Goal: Task Accomplishment & Management: Complete application form

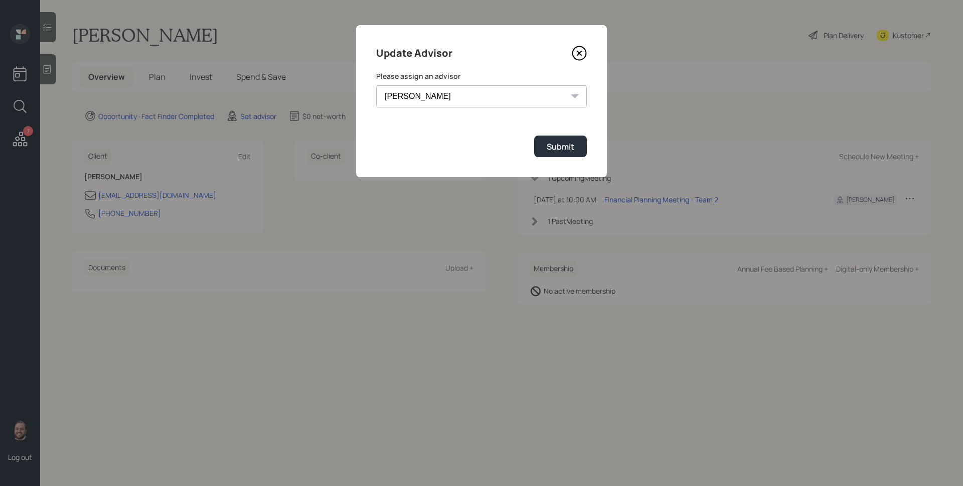
select select "d946c976-65aa-4529-ac9d-02c4f1114fc0"
click at [376, 85] on select "[PERSON_NAME] [PERSON_NAME] End [PERSON_NAME] [PERSON_NAME] [PERSON_NAME] [PERS…" at bounding box center [481, 96] width 211 height 22
click at [560, 146] on div "Submit" at bounding box center [561, 146] width 28 height 11
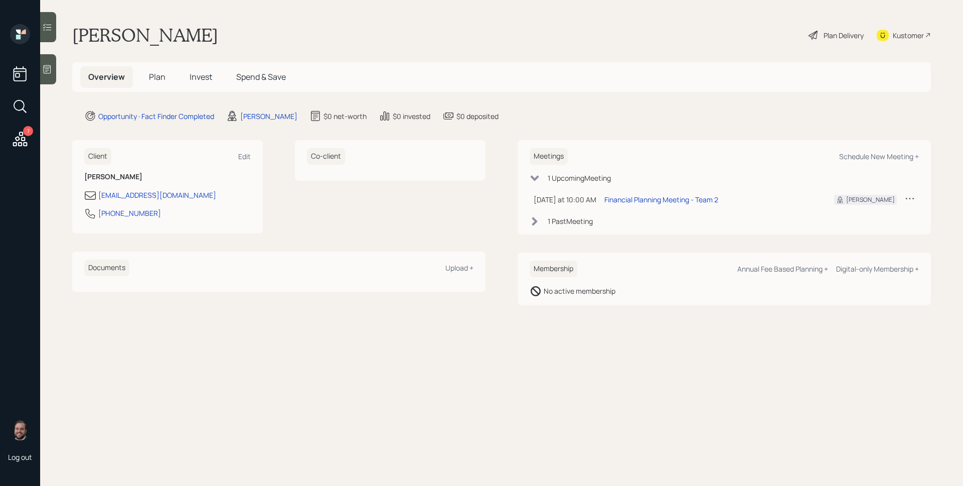
click at [17, 147] on div "7" at bounding box center [20, 140] width 18 height 21
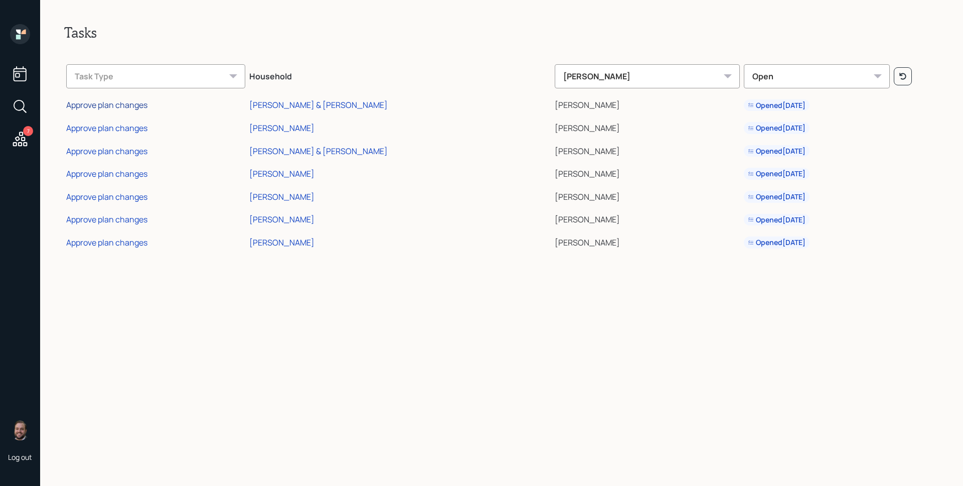
click at [117, 102] on div "Approve plan changes" at bounding box center [106, 104] width 81 height 11
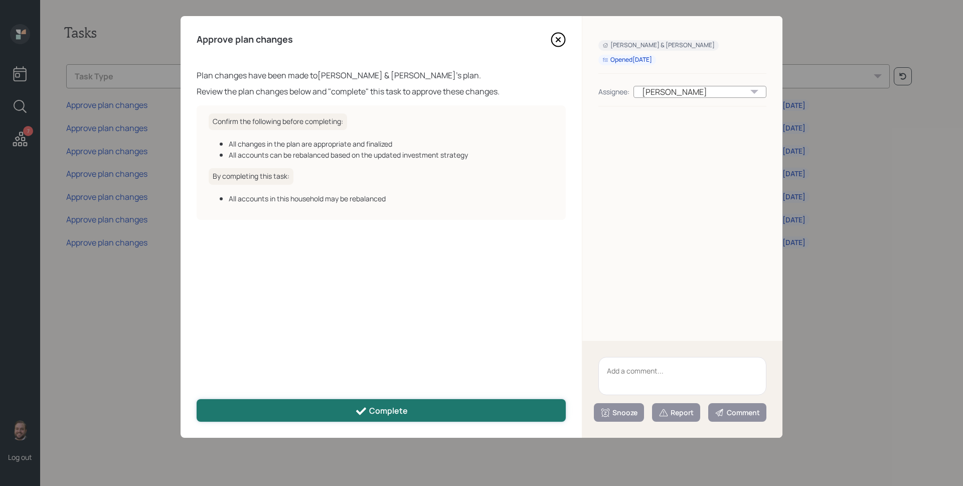
click at [415, 404] on button "Complete" at bounding box center [381, 410] width 369 height 23
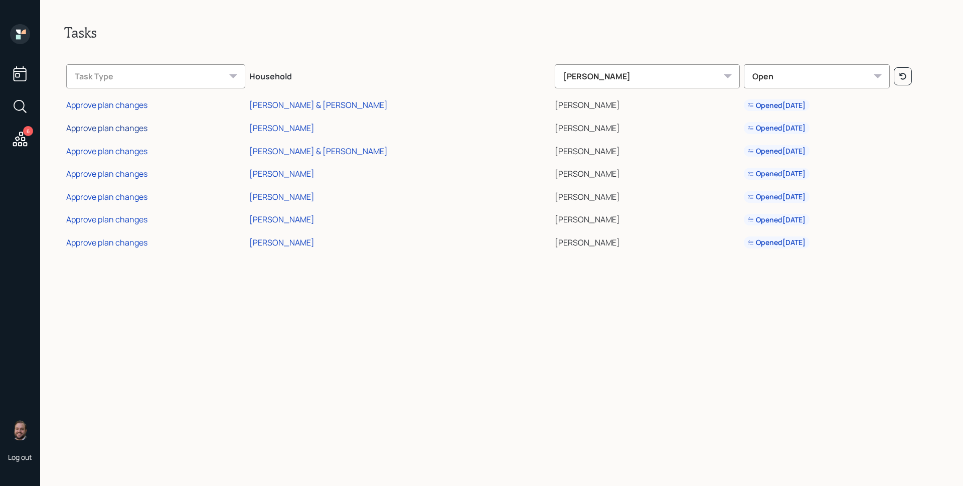
click at [123, 127] on div "Approve plan changes" at bounding box center [106, 127] width 81 height 11
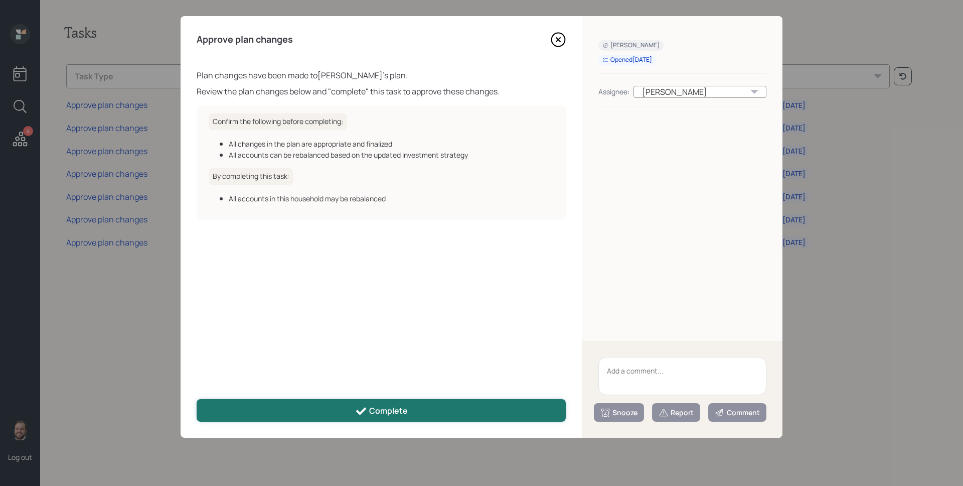
click at [397, 408] on div "Complete" at bounding box center [381, 411] width 53 height 12
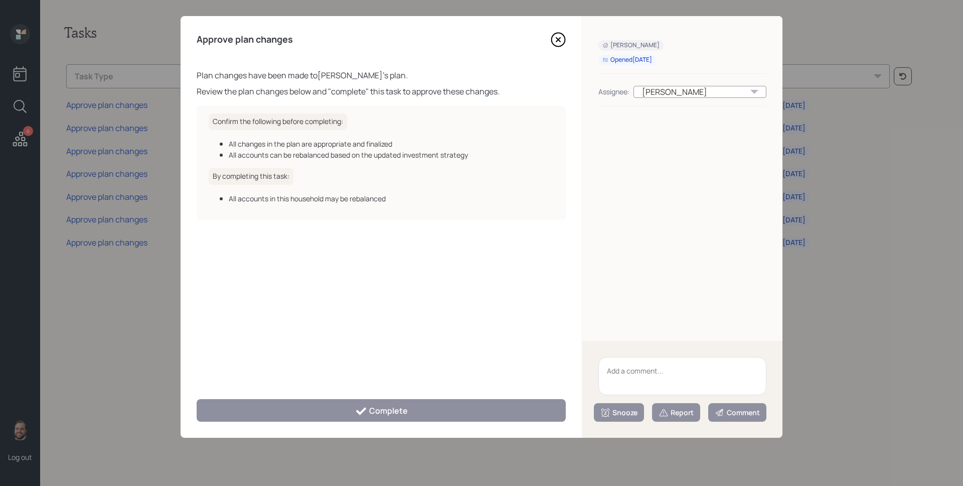
click at [557, 39] on icon at bounding box center [558, 40] width 4 height 4
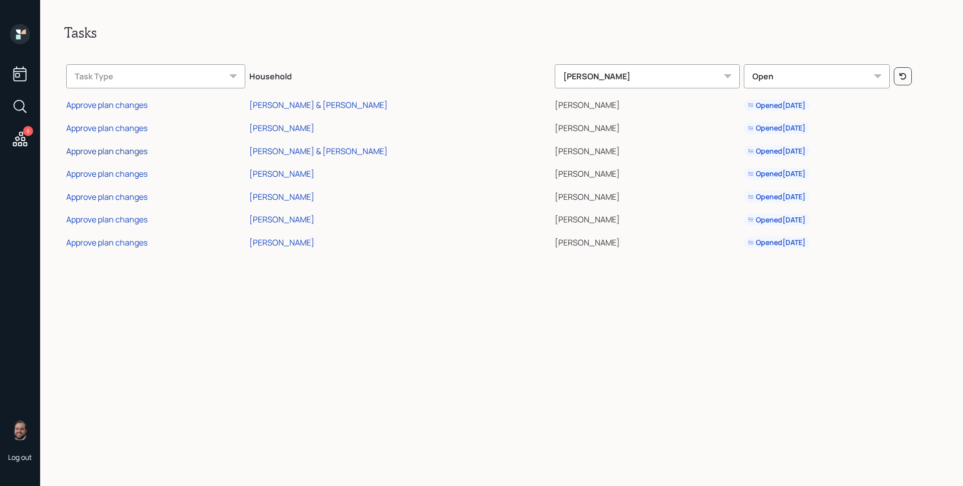
click at [119, 150] on div "Approve plan changes" at bounding box center [106, 150] width 81 height 11
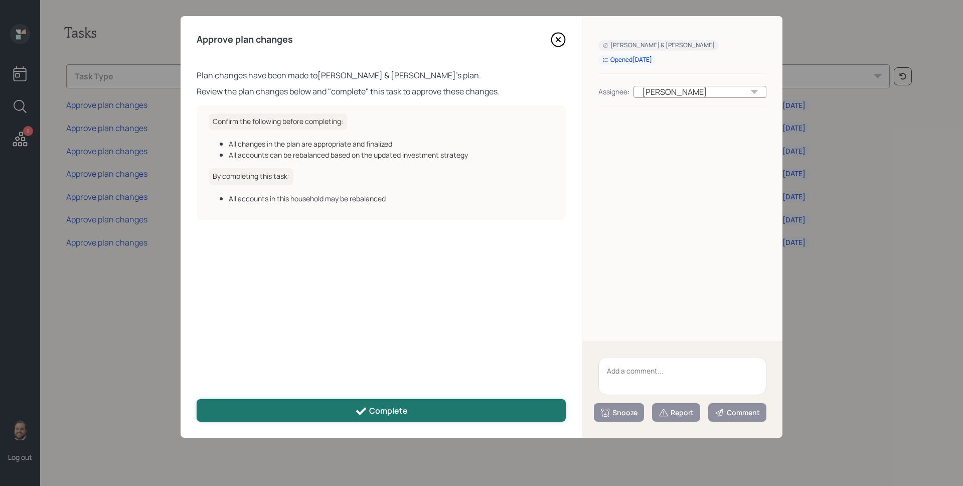
click at [379, 409] on div "Complete" at bounding box center [381, 411] width 53 height 12
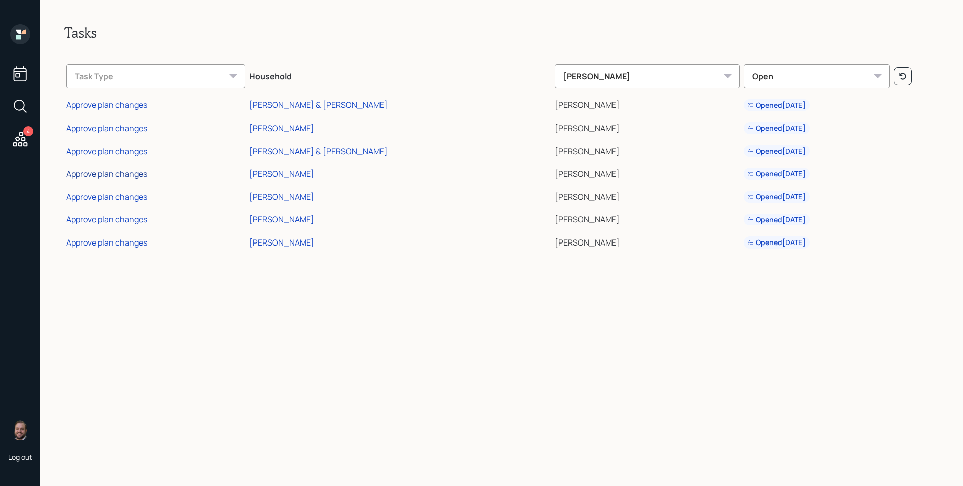
click at [116, 174] on div "Approve plan changes" at bounding box center [106, 173] width 81 height 11
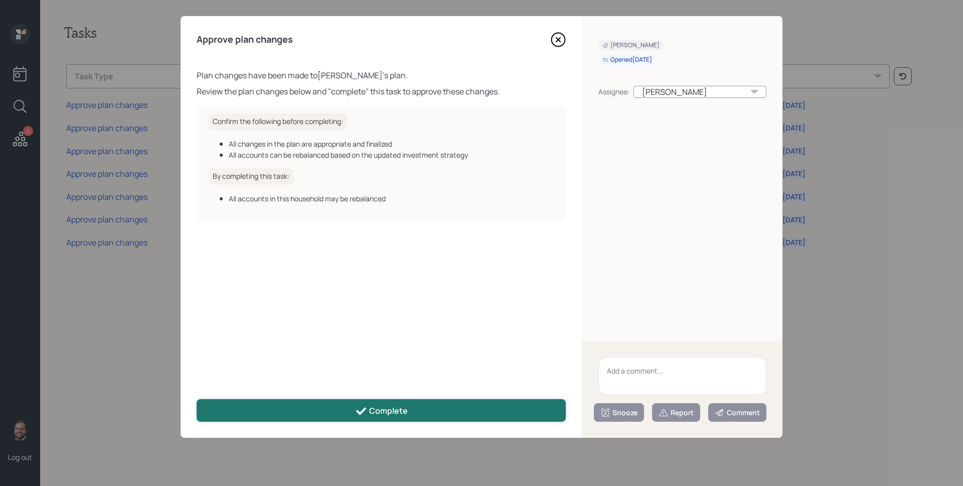
click at [368, 412] on div "Complete" at bounding box center [381, 411] width 53 height 12
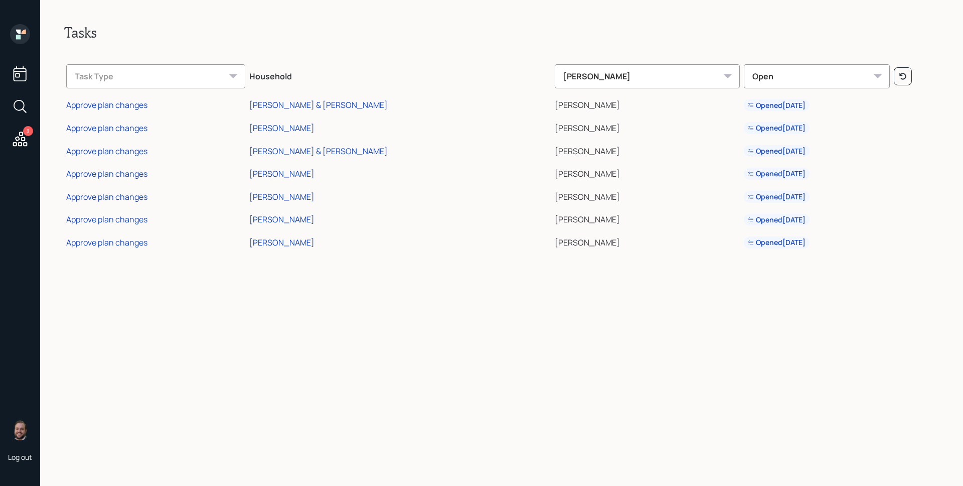
click at [126, 197] on div "Approve plan changes" at bounding box center [106, 196] width 81 height 11
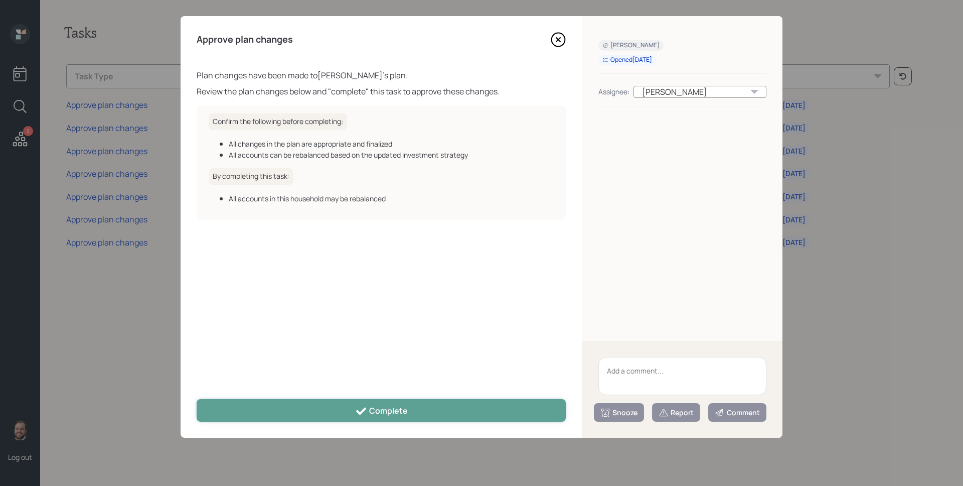
drag, startPoint x: 359, startPoint y: 405, endPoint x: 289, endPoint y: 366, distance: 80.0
click at [359, 405] on icon at bounding box center [361, 411] width 12 height 12
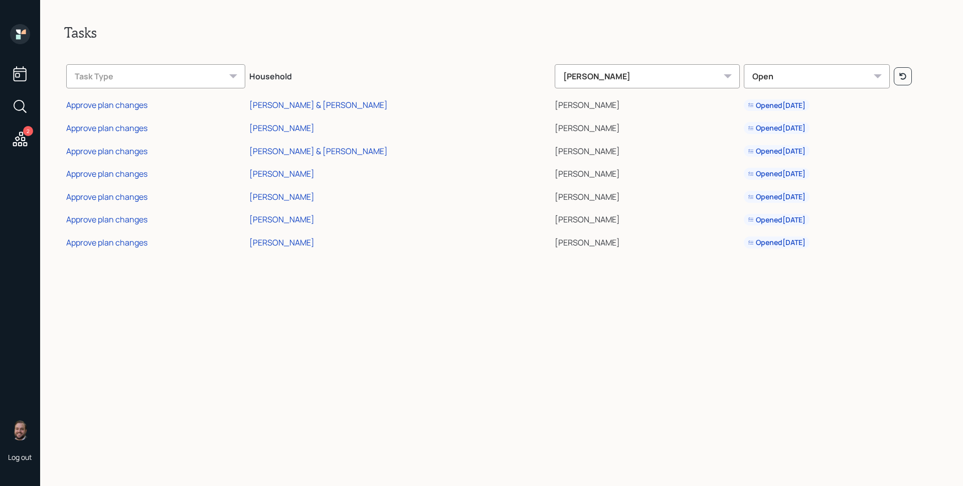
click at [128, 221] on div "Approve plan changes" at bounding box center [106, 219] width 81 height 11
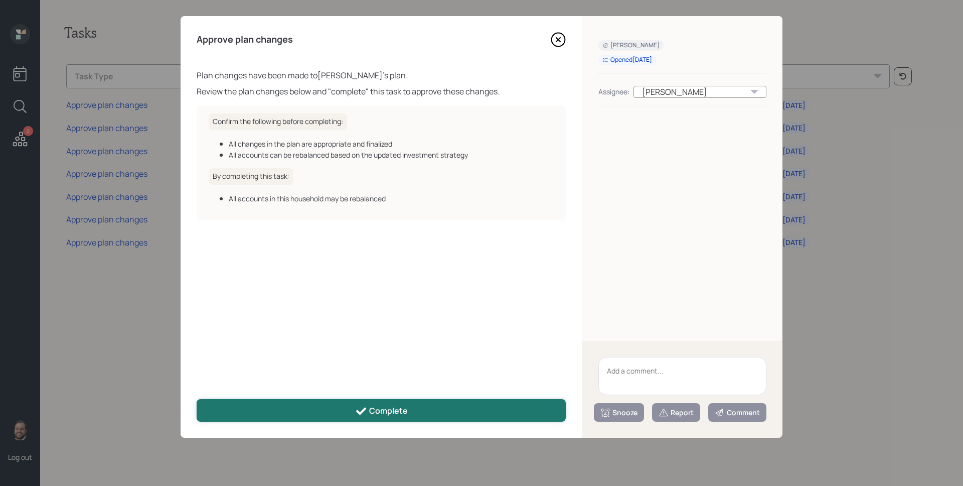
click at [334, 410] on button "Complete" at bounding box center [381, 410] width 369 height 23
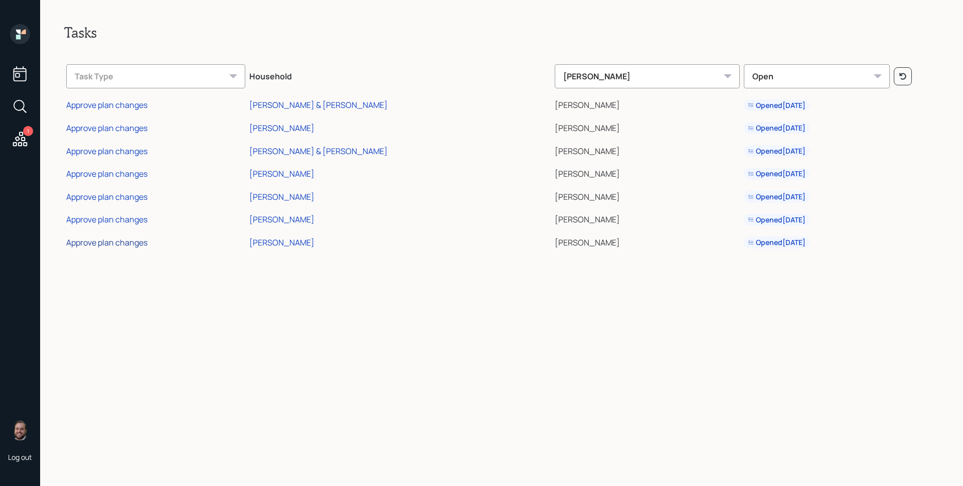
click at [116, 242] on div "Approve plan changes" at bounding box center [106, 242] width 81 height 11
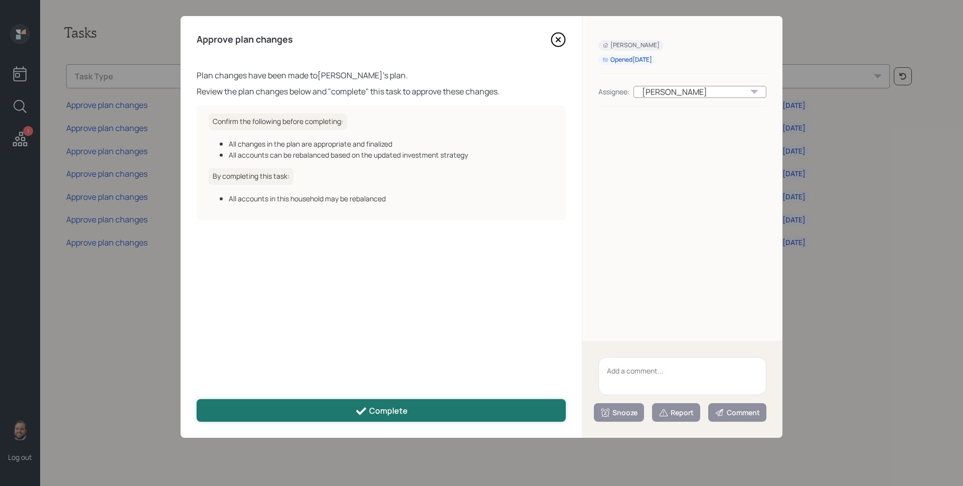
click at [291, 403] on button "Complete" at bounding box center [381, 410] width 369 height 23
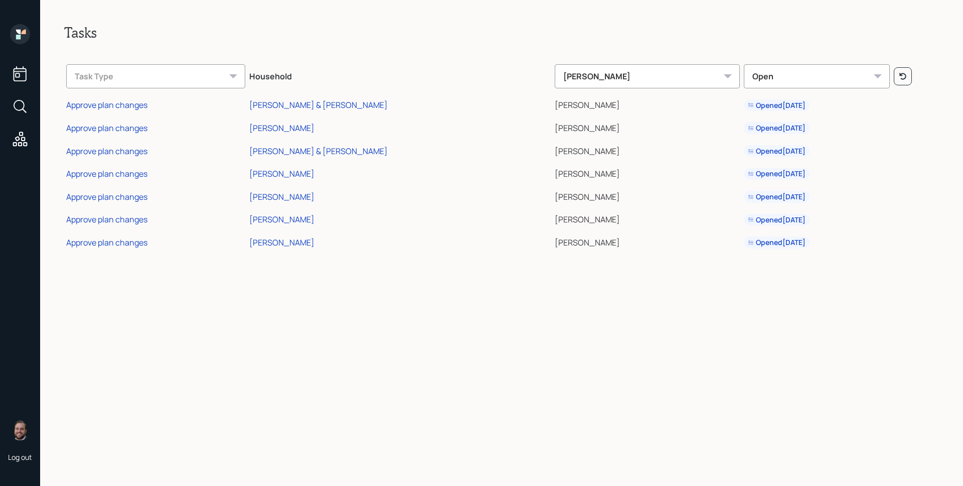
click at [25, 38] on icon at bounding box center [20, 34] width 20 height 20
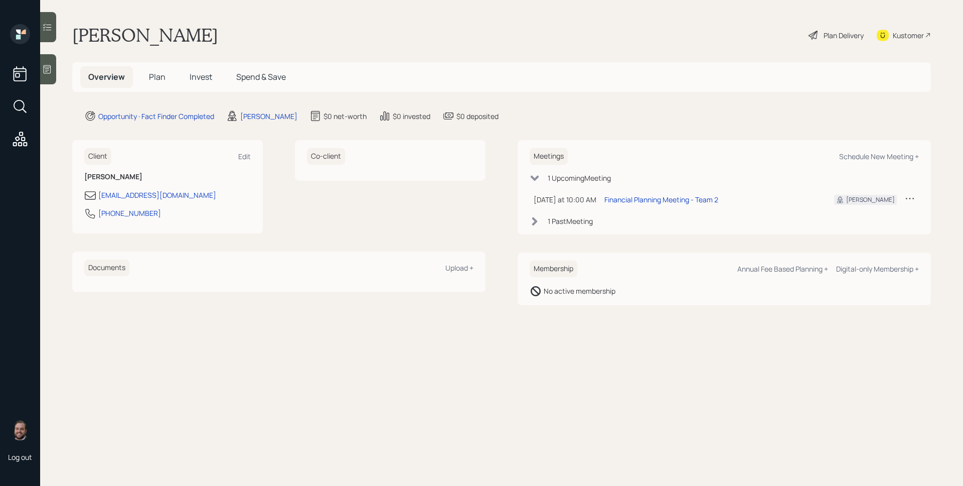
click at [158, 72] on span "Plan" at bounding box center [157, 76] width 17 height 11
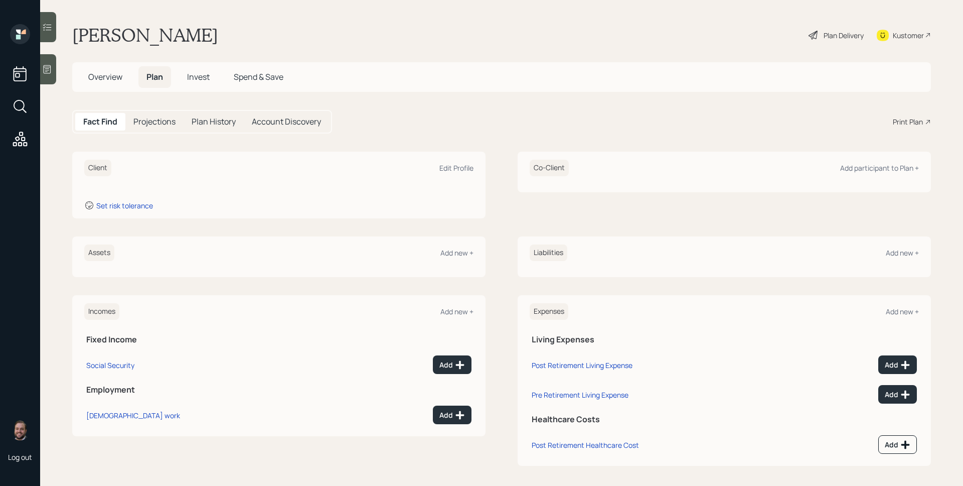
click at [51, 71] on icon at bounding box center [48, 69] width 8 height 9
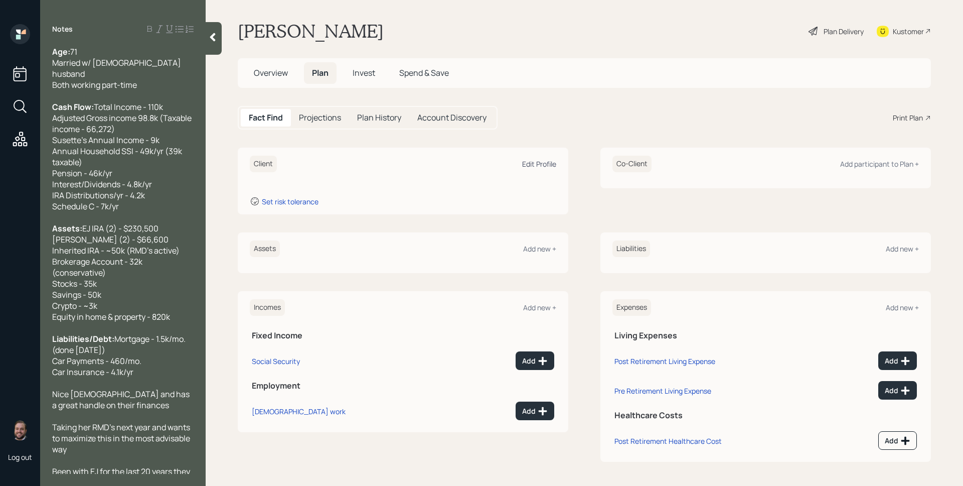
click at [544, 165] on div "Edit Profile" at bounding box center [539, 164] width 34 height 10
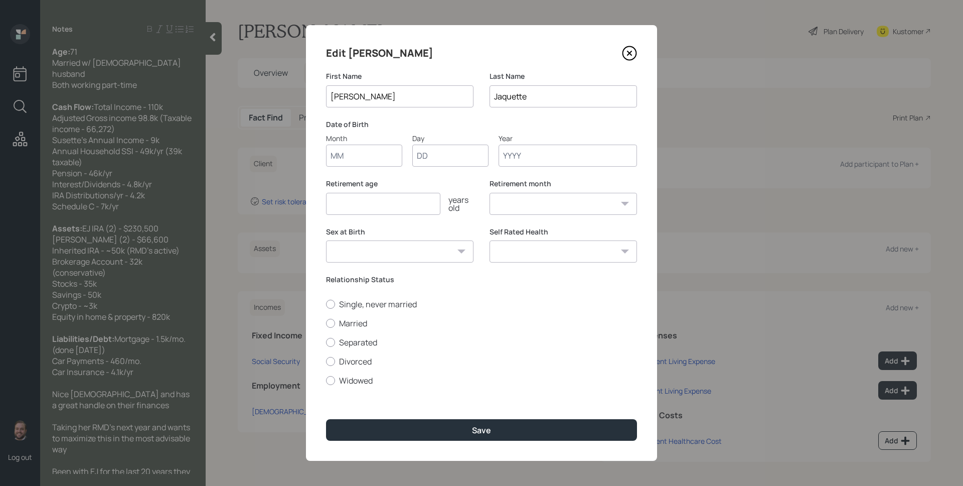
click at [362, 153] on input "Month" at bounding box center [364, 155] width 76 height 22
type input "01"
type input "1954"
select select "1"
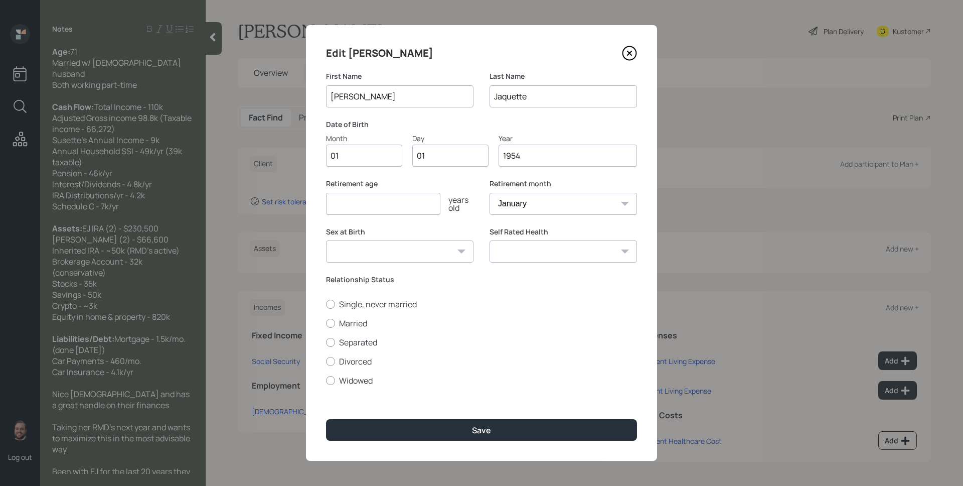
type input "1954"
click at [370, 206] on input "number" at bounding box center [383, 204] width 114 height 22
type input "65"
click at [362, 320] on label "Married" at bounding box center [481, 323] width 311 height 11
click at [326, 323] on input "Married" at bounding box center [326, 323] width 1 height 1
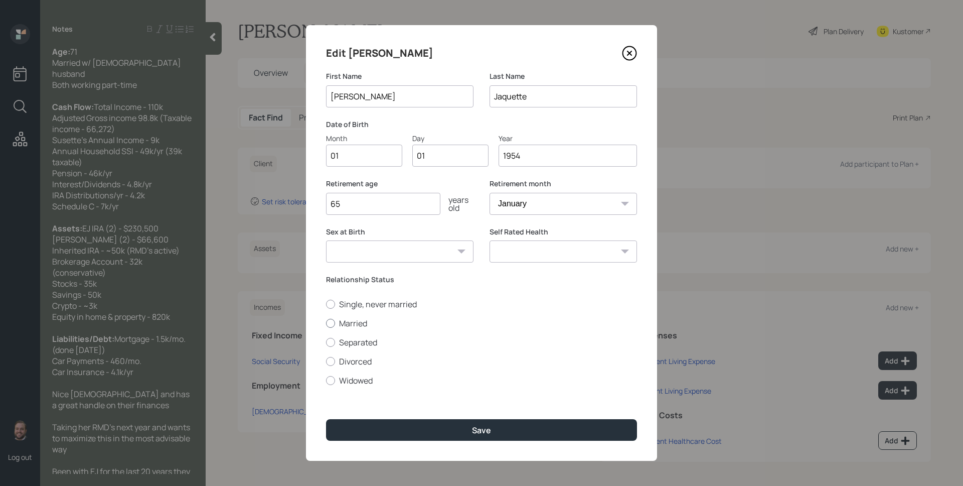
radio input "true"
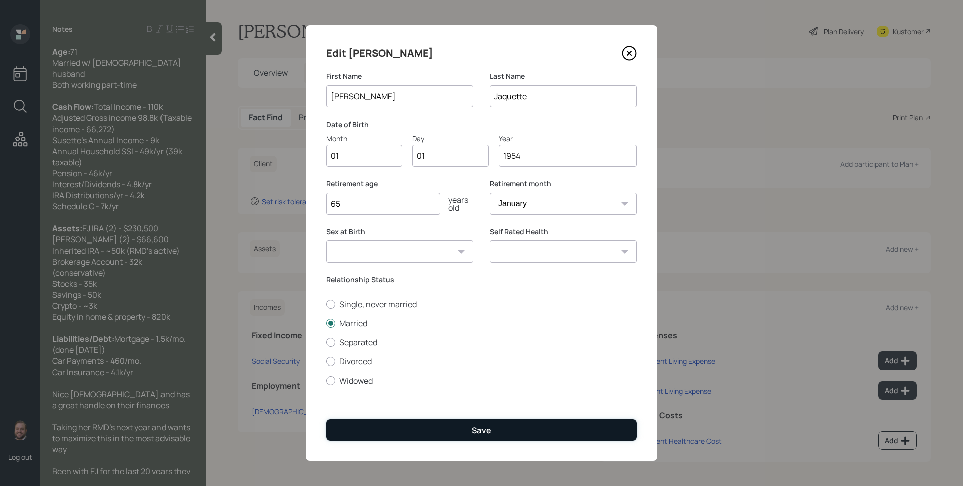
click at [478, 430] on div "Save" at bounding box center [481, 429] width 19 height 11
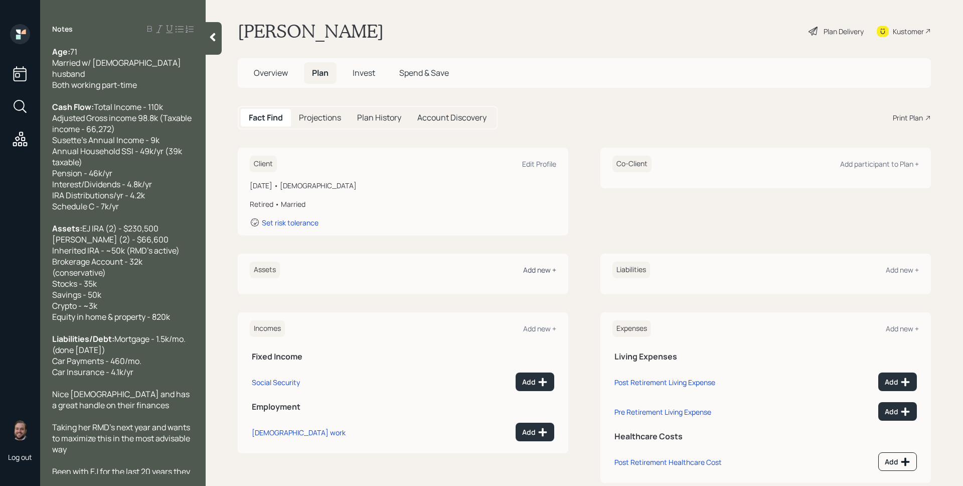
click at [537, 273] on div "Add new +" at bounding box center [539, 270] width 33 height 10
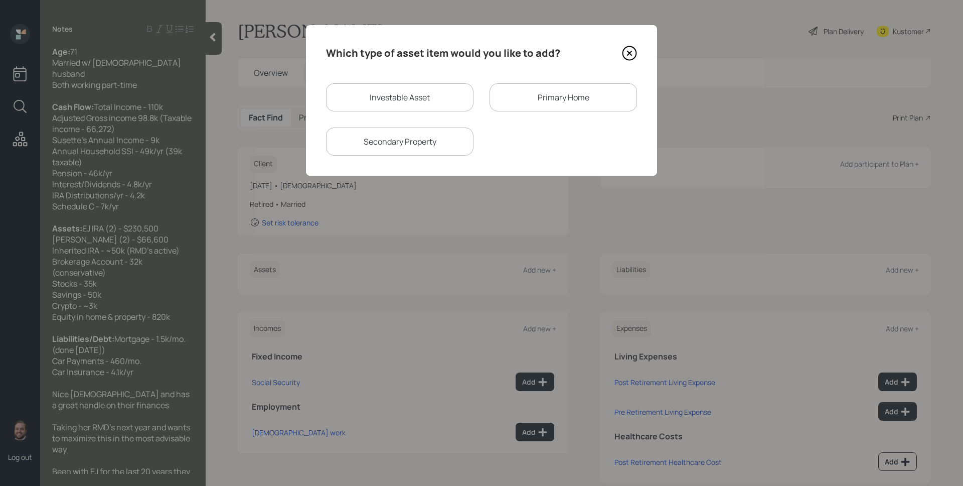
click at [398, 86] on div "Investable Asset" at bounding box center [399, 97] width 147 height 28
select select "taxable"
select select "balanced"
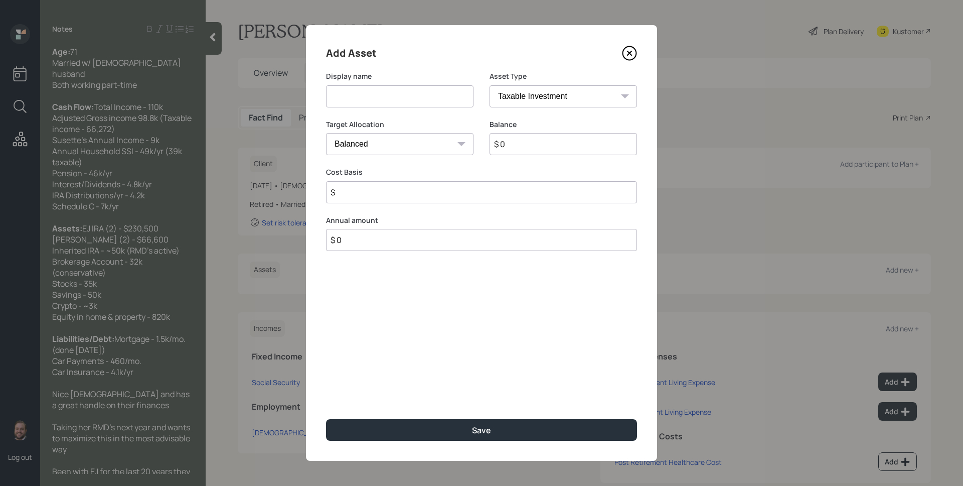
click at [393, 93] on input at bounding box center [399, 96] width 147 height 22
type input "[PERSON_NAME] [PERSON_NAME]"
click at [539, 95] on select "SEP [PERSON_NAME] IRA 401(k) [PERSON_NAME] 401(k) 403(b) [PERSON_NAME] 403(b) 4…" at bounding box center [563, 96] width 147 height 22
select select "ira"
click at [490, 85] on select "SEP [PERSON_NAME] IRA 401(k) [PERSON_NAME] 401(k) 403(b) [PERSON_NAME] 403(b) 4…" at bounding box center [563, 96] width 147 height 22
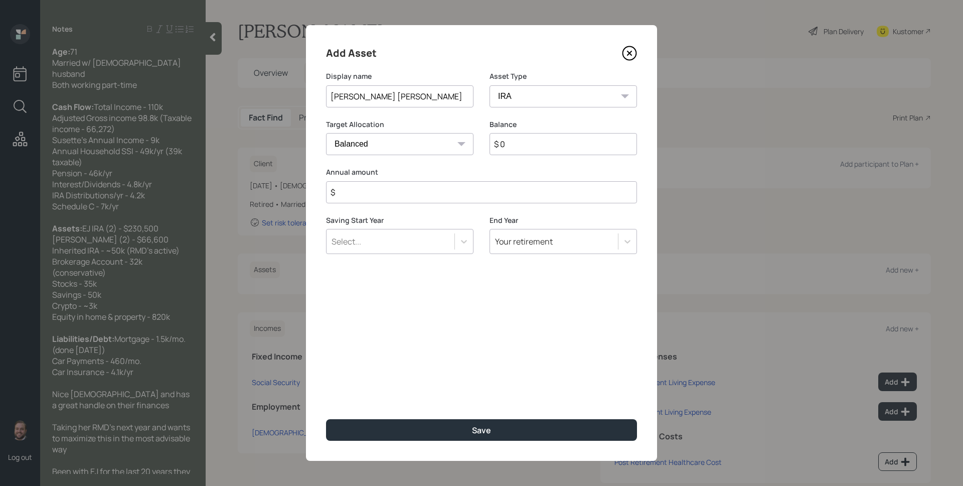
click at [420, 201] on input "$" at bounding box center [481, 192] width 311 height 22
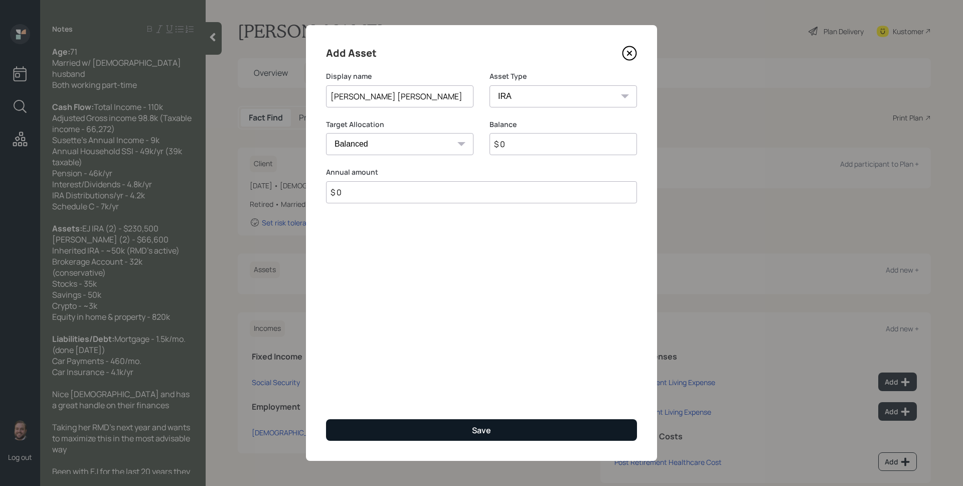
type input "$ 0"
click at [471, 434] on button "Save" at bounding box center [481, 430] width 311 height 22
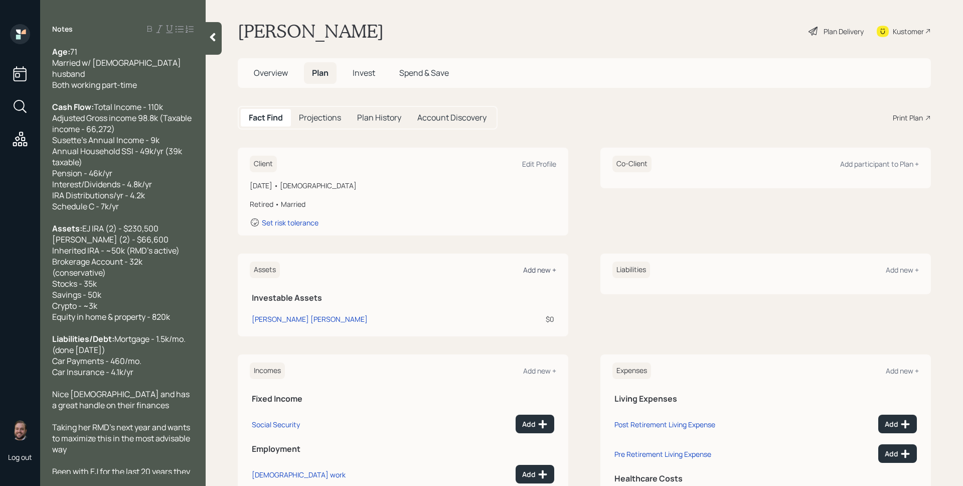
click at [524, 271] on div "Add new +" at bounding box center [539, 270] width 33 height 10
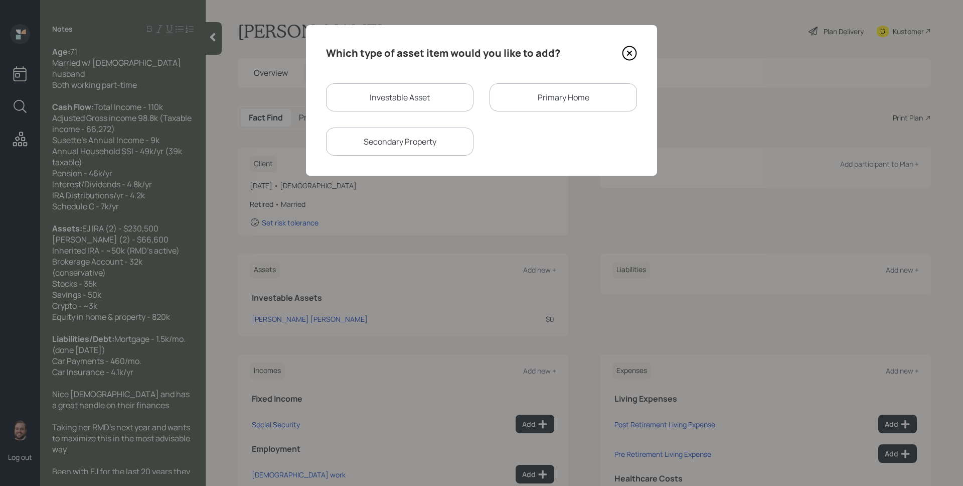
click at [369, 96] on div "Investable Asset" at bounding box center [399, 97] width 147 height 28
select select "taxable"
select select "balanced"
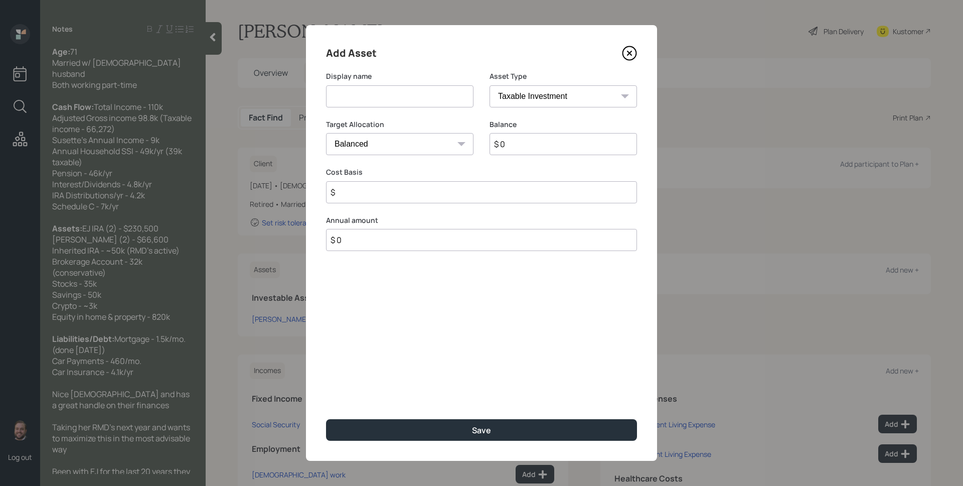
click at [369, 96] on input at bounding box center [399, 96] width 147 height 22
type input "[PERSON_NAME] [PERSON_NAME]"
click at [566, 96] on select "SEP [PERSON_NAME] IRA 401(k) [PERSON_NAME] 401(k) 403(b) [PERSON_NAME] 403(b) 4…" at bounding box center [563, 96] width 147 height 22
select select "ira"
click at [490, 85] on select "SEP [PERSON_NAME] IRA 401(k) [PERSON_NAME] 401(k) 403(b) [PERSON_NAME] 403(b) 4…" at bounding box center [563, 96] width 147 height 22
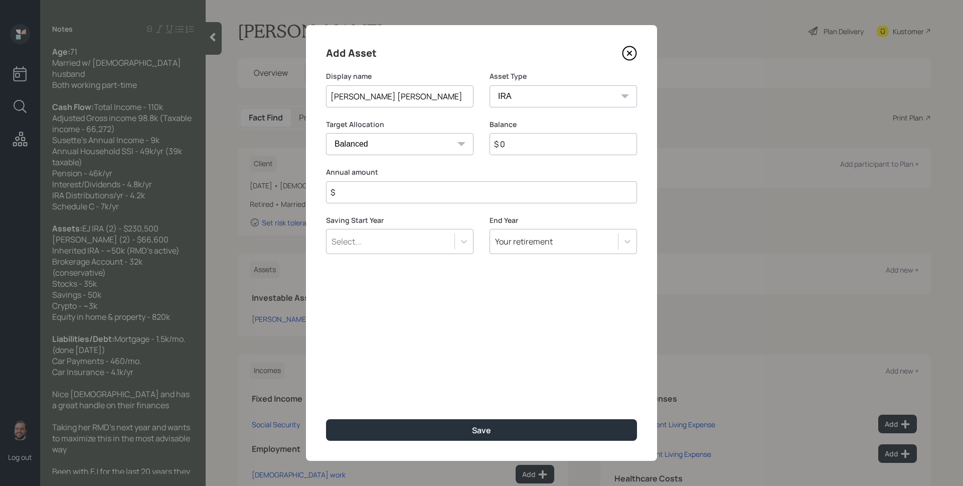
click at [382, 198] on input "$" at bounding box center [481, 192] width 311 height 22
type input "$ 0"
click at [326, 419] on button "Save" at bounding box center [481, 430] width 311 height 22
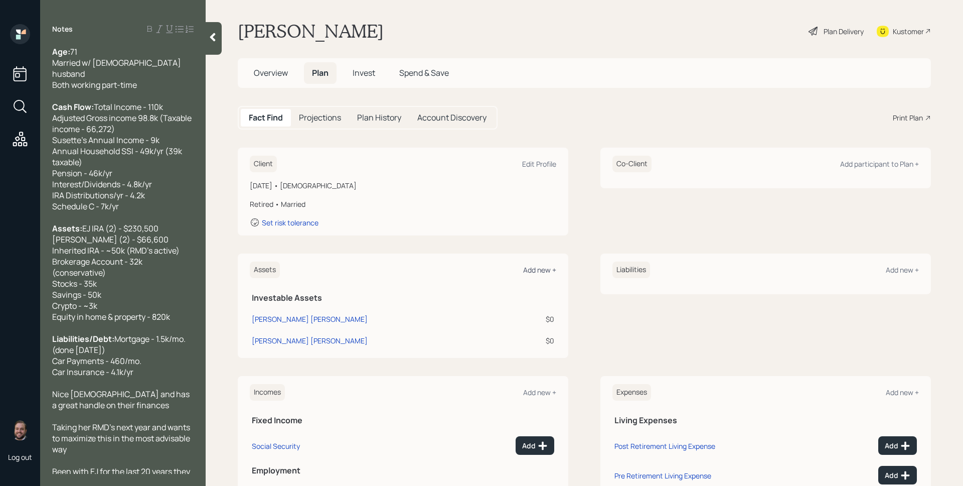
click at [551, 269] on div "Add new +" at bounding box center [539, 270] width 33 height 10
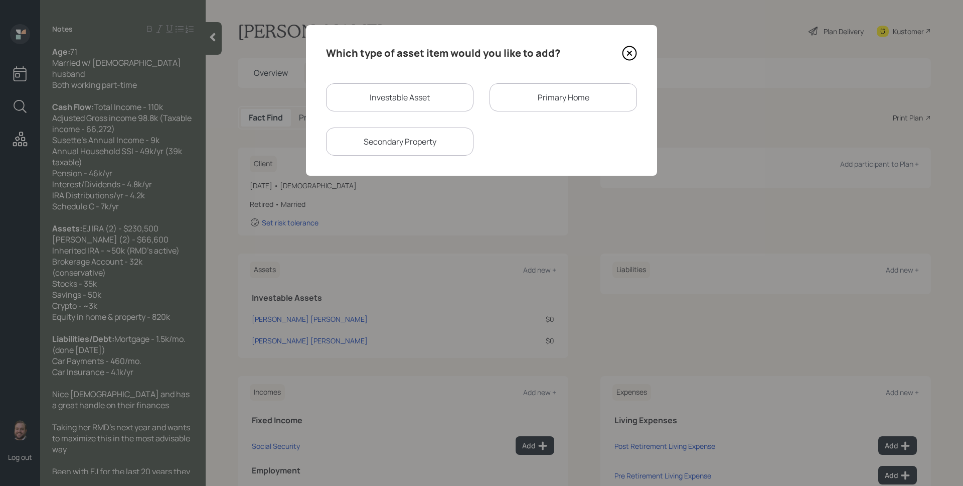
drag, startPoint x: 625, startPoint y: 50, endPoint x: 375, endPoint y: 194, distance: 288.3
click at [625, 50] on icon at bounding box center [629, 53] width 15 height 15
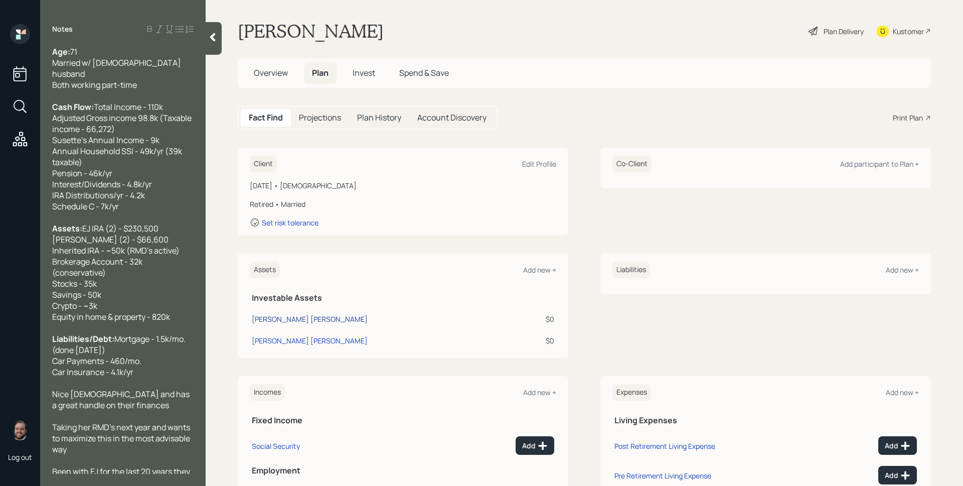
click at [276, 320] on div "[PERSON_NAME] [PERSON_NAME]" at bounding box center [310, 319] width 116 height 11
select select "ira"
select select "balanced"
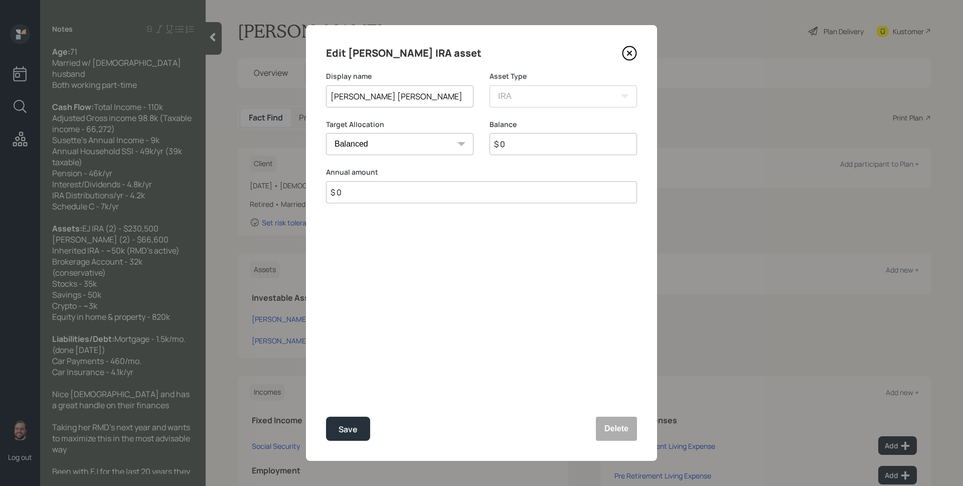
click at [384, 89] on input "[PERSON_NAME] [PERSON_NAME]" at bounding box center [399, 96] width 147 height 22
click at [632, 55] on icon at bounding box center [630, 53] width 4 height 4
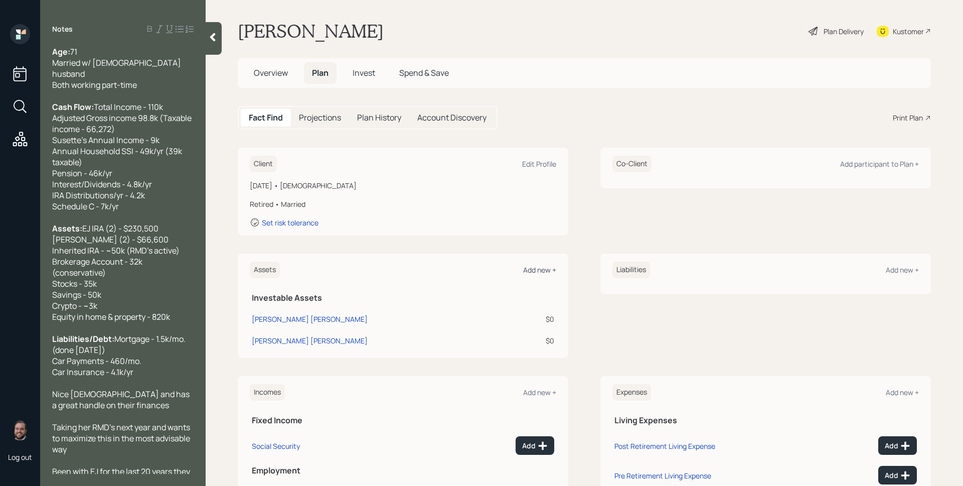
click at [548, 267] on div "Add new +" at bounding box center [539, 270] width 33 height 10
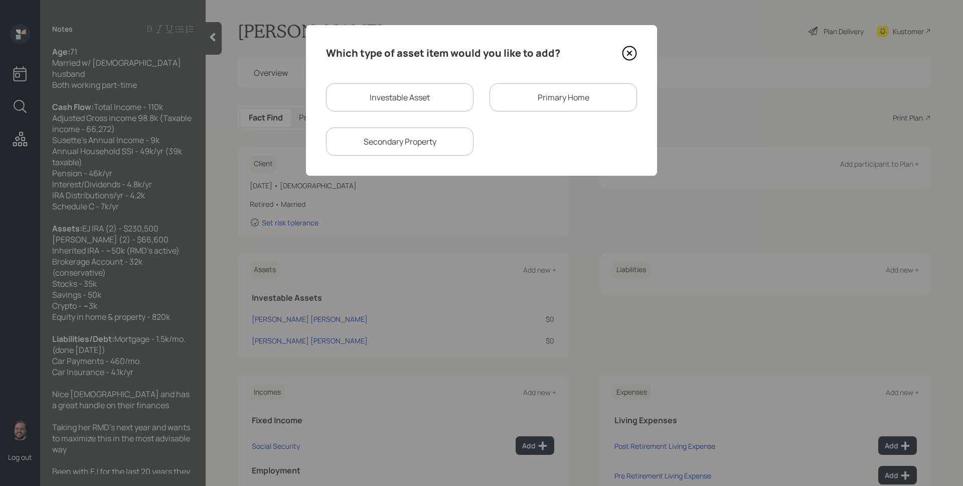
click at [401, 93] on div "Investable Asset" at bounding box center [399, 97] width 147 height 28
select select "taxable"
select select "balanced"
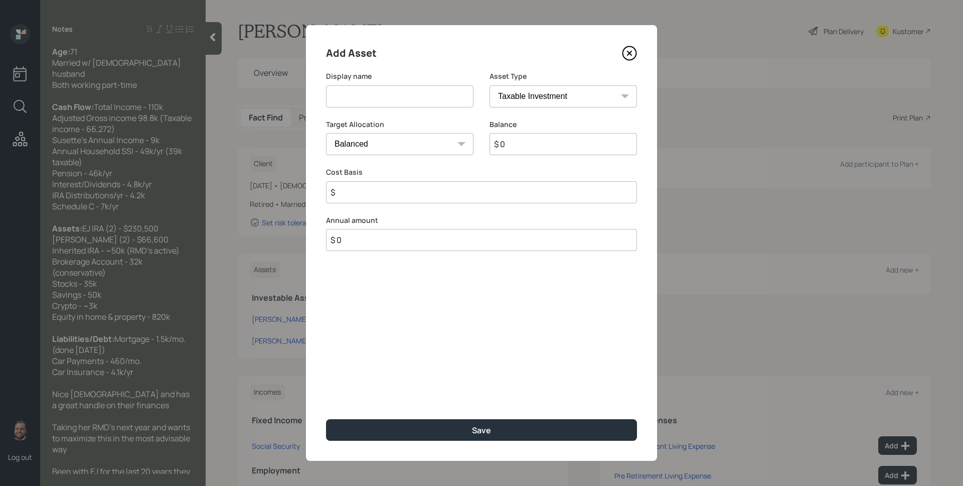
click at [401, 93] on input at bounding box center [399, 96] width 147 height 22
type input "[PERSON_NAME] [PERSON_NAME]"
click at [528, 102] on select "SEP [PERSON_NAME] IRA 401(k) [PERSON_NAME] 401(k) 403(b) [PERSON_NAME] 403(b) 4…" at bounding box center [563, 96] width 147 height 22
select select "roth_ira"
click at [490, 85] on select "SEP [PERSON_NAME] IRA 401(k) [PERSON_NAME] 401(k) 403(b) [PERSON_NAME] 403(b) 4…" at bounding box center [563, 96] width 147 height 22
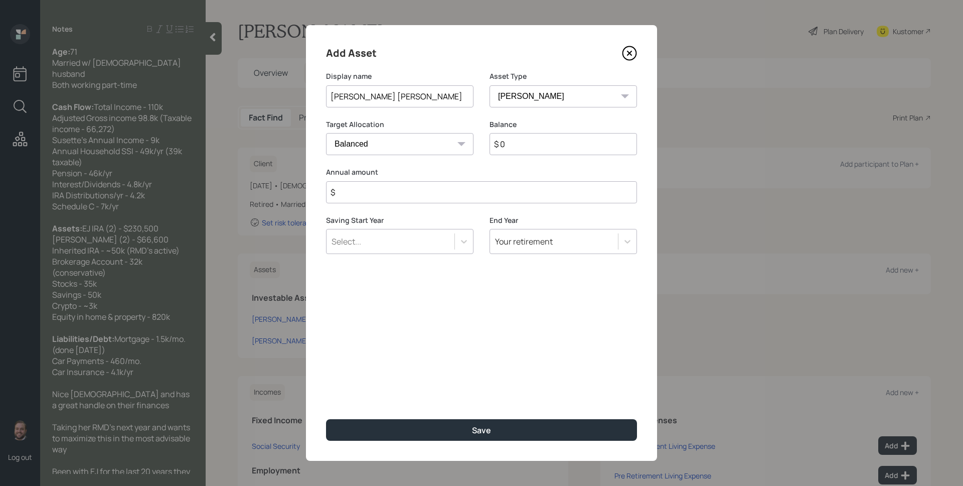
click at [433, 191] on input "$" at bounding box center [481, 192] width 311 height 22
type input "$ 8,000"
click at [543, 245] on div "Your retirement" at bounding box center [524, 241] width 58 height 11
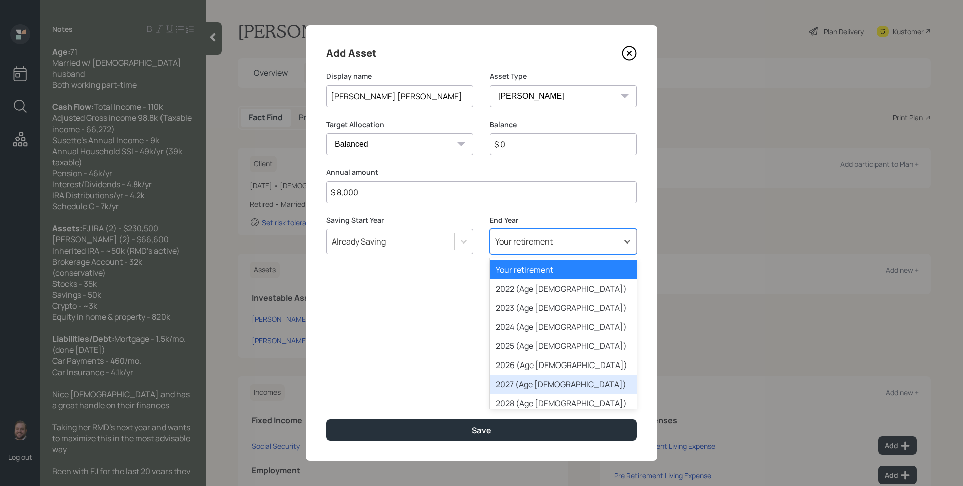
click at [535, 378] on div "2027 (Age [DEMOGRAPHIC_DATA])" at bounding box center [563, 383] width 147 height 19
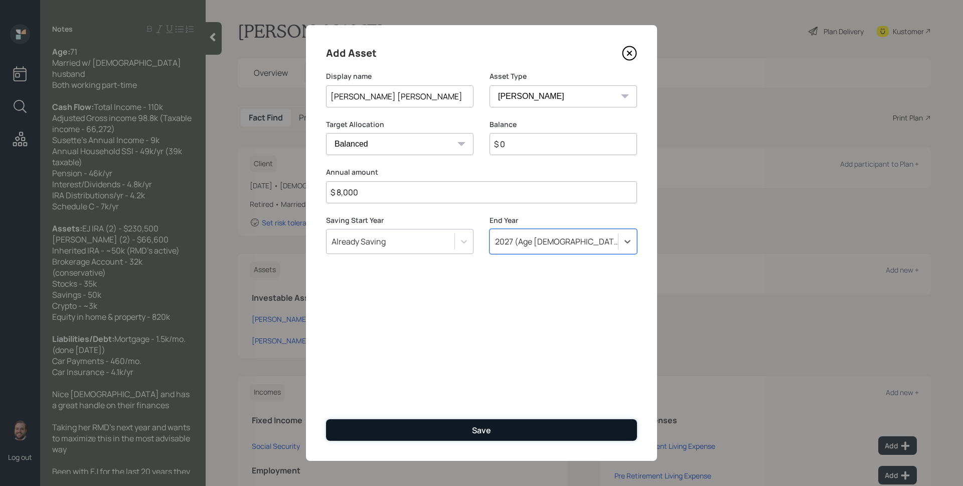
click at [515, 427] on button "Save" at bounding box center [481, 430] width 311 height 22
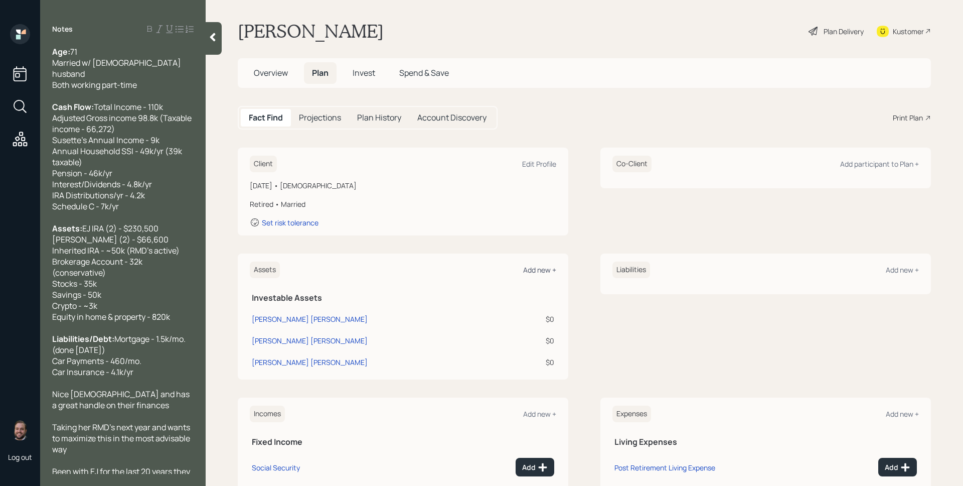
click at [542, 271] on div "Add new +" at bounding box center [539, 270] width 33 height 10
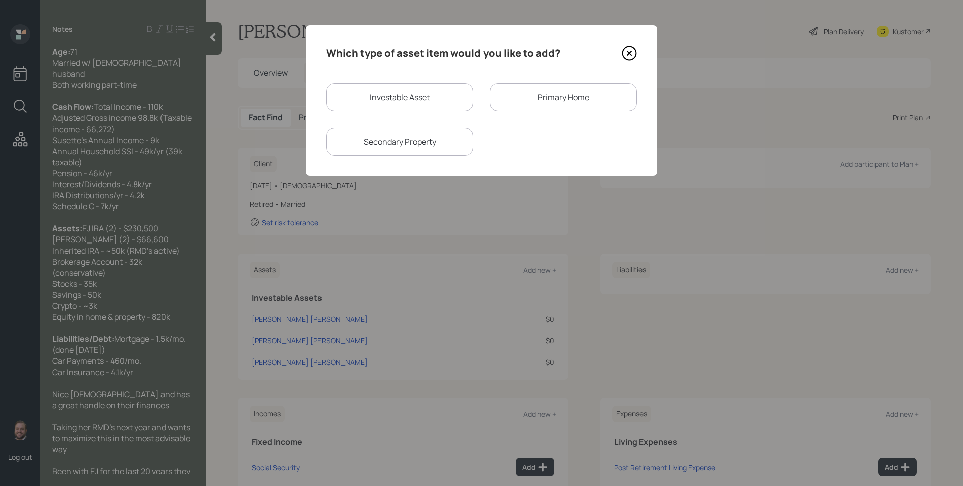
click at [405, 102] on div "Investable Asset" at bounding box center [399, 97] width 147 height 28
select select "taxable"
select select "balanced"
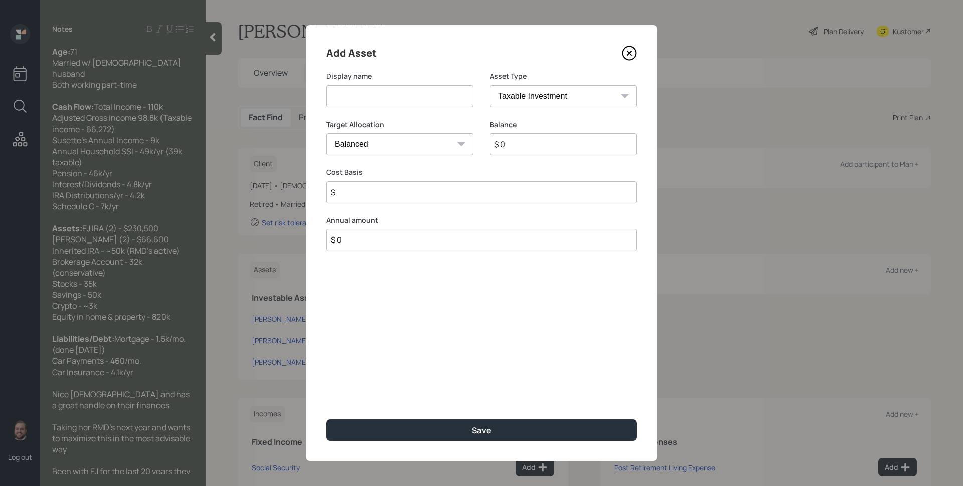
click at [405, 102] on input at bounding box center [399, 96] width 147 height 22
type input "[PERSON_NAME] [PERSON_NAME]"
click at [543, 98] on select "SEP [PERSON_NAME] IRA 401(k) [PERSON_NAME] 401(k) 403(b) [PERSON_NAME] 403(b) 4…" at bounding box center [563, 96] width 147 height 22
select select "roth_ira"
click at [490, 85] on select "SEP [PERSON_NAME] IRA 401(k) [PERSON_NAME] 401(k) 403(b) [PERSON_NAME] 403(b) 4…" at bounding box center [563, 96] width 147 height 22
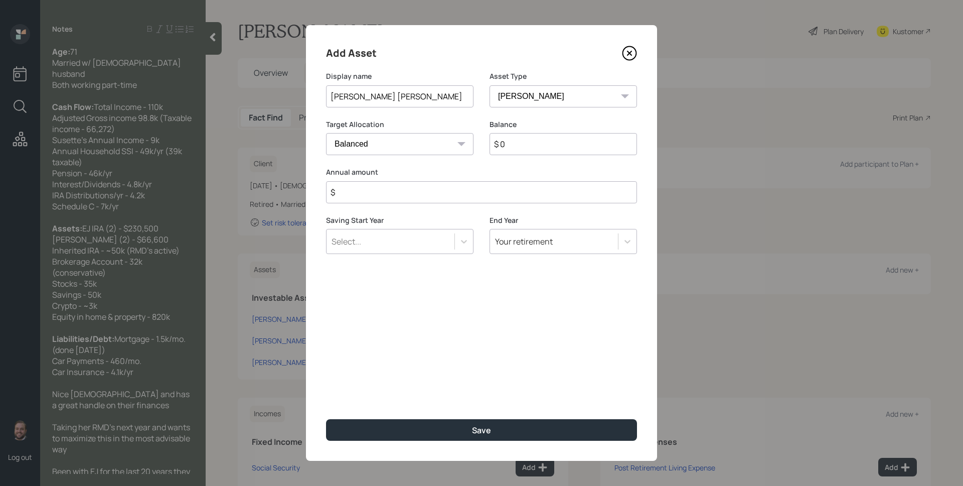
click at [538, 140] on input "$ 0" at bounding box center [563, 144] width 147 height 22
click at [382, 185] on input "$" at bounding box center [481, 192] width 311 height 22
type input "$ 8,000"
click at [389, 239] on div "Select..." at bounding box center [399, 241] width 147 height 25
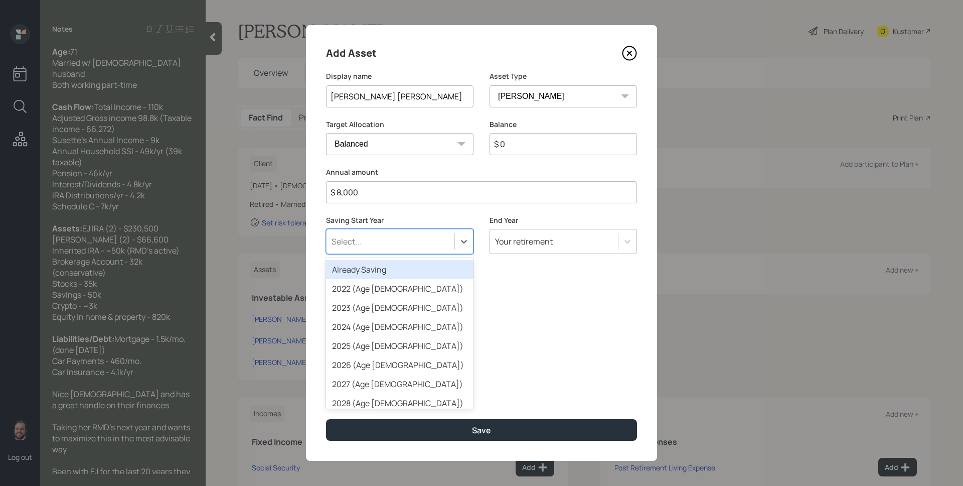
click at [381, 264] on div "Already Saving" at bounding box center [399, 269] width 147 height 19
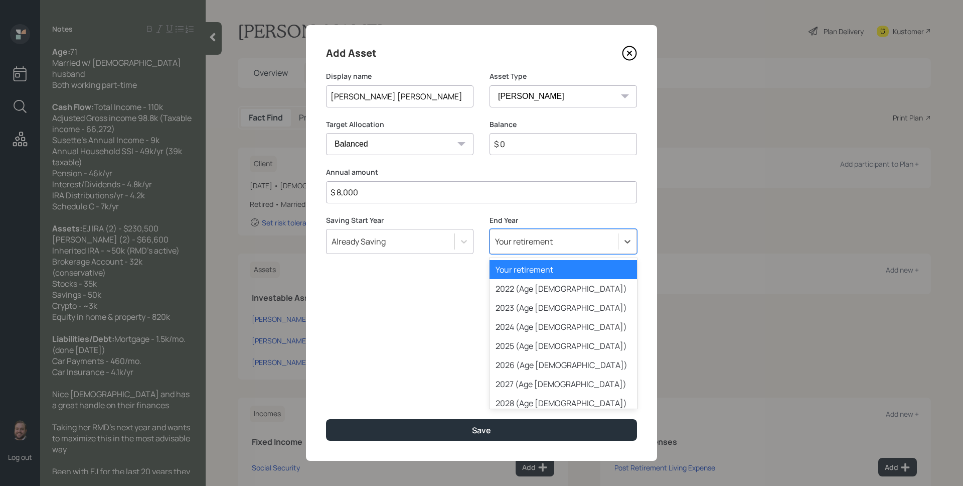
click at [536, 248] on div "Your retirement" at bounding box center [554, 241] width 128 height 17
click at [532, 383] on div "2027 (Age [DEMOGRAPHIC_DATA])" at bounding box center [563, 383] width 147 height 19
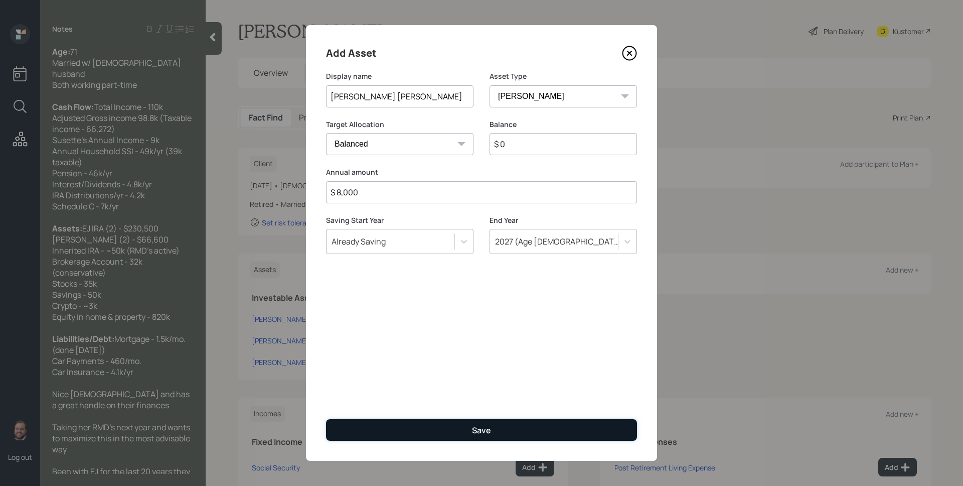
click at [499, 422] on button "Save" at bounding box center [481, 430] width 311 height 22
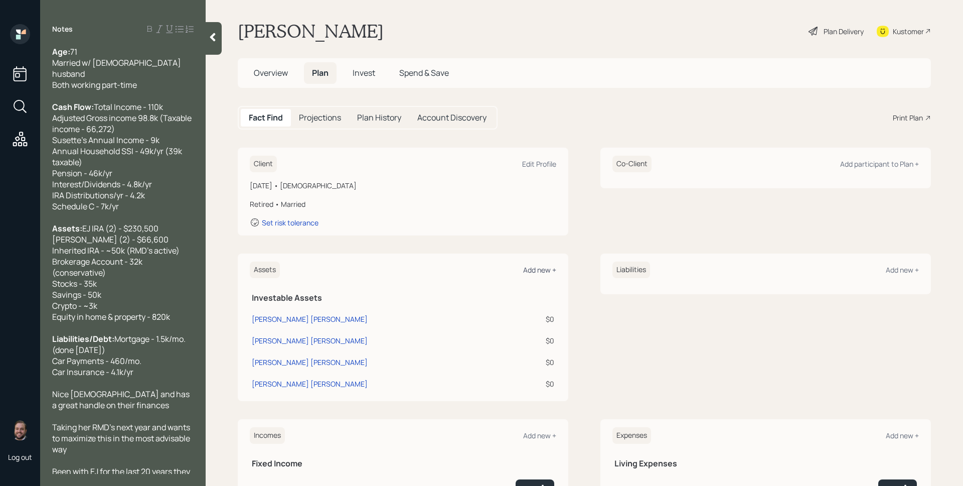
click at [546, 270] on div "Add new +" at bounding box center [539, 270] width 33 height 10
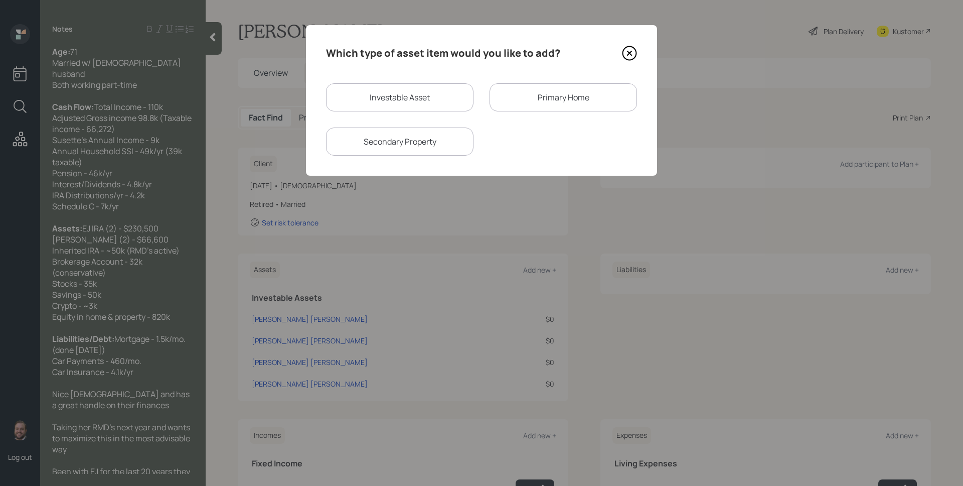
click at [402, 102] on div "Investable Asset" at bounding box center [399, 97] width 147 height 28
select select "taxable"
select select "balanced"
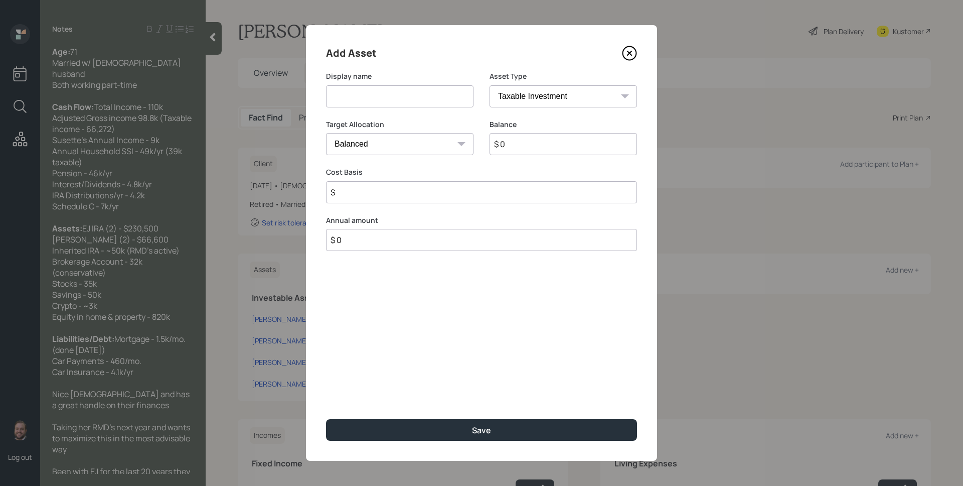
click at [402, 102] on input at bounding box center [399, 96] width 147 height 22
type input "Inherited IRA"
click at [537, 85] on select "SEP [PERSON_NAME] IRA 401(k) [PERSON_NAME] 401(k) 403(b) [PERSON_NAME] 403(b) 4…" at bounding box center [563, 96] width 147 height 22
select select "ira"
click at [490, 85] on select "SEP [PERSON_NAME] IRA 401(k) [PERSON_NAME] 401(k) 403(b) [PERSON_NAME] 403(b) 4…" at bounding box center [563, 96] width 147 height 22
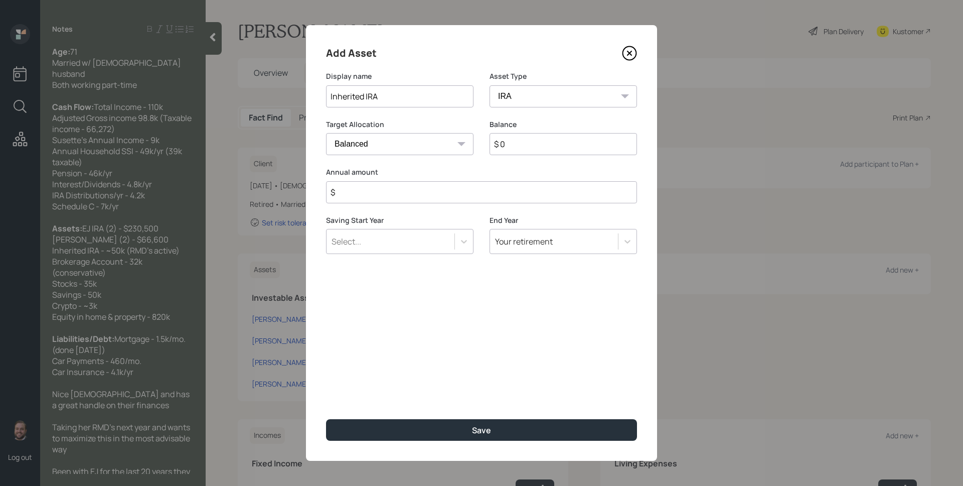
click at [470, 197] on input "$" at bounding box center [481, 192] width 311 height 22
type input "$ 0"
click at [550, 148] on input "$ 0" at bounding box center [563, 144] width 147 height 22
type input "$ 50,000"
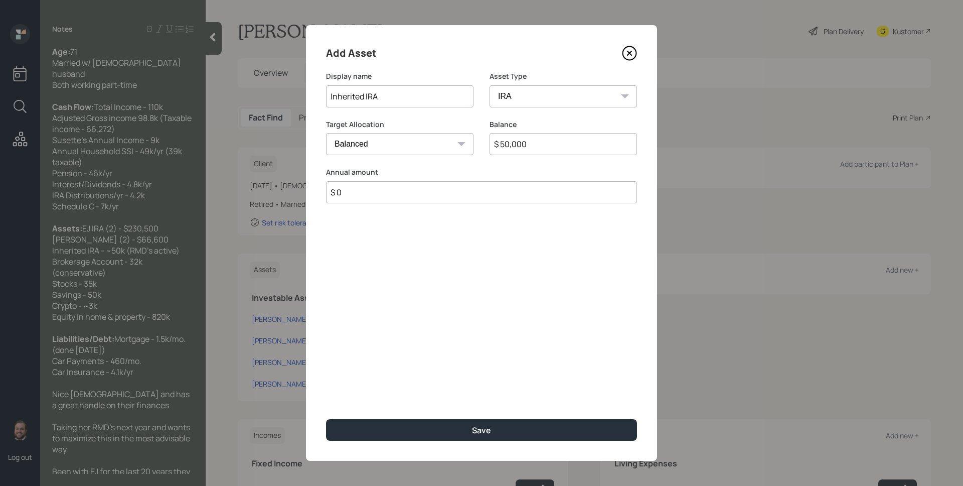
click at [326, 419] on button "Save" at bounding box center [481, 430] width 311 height 22
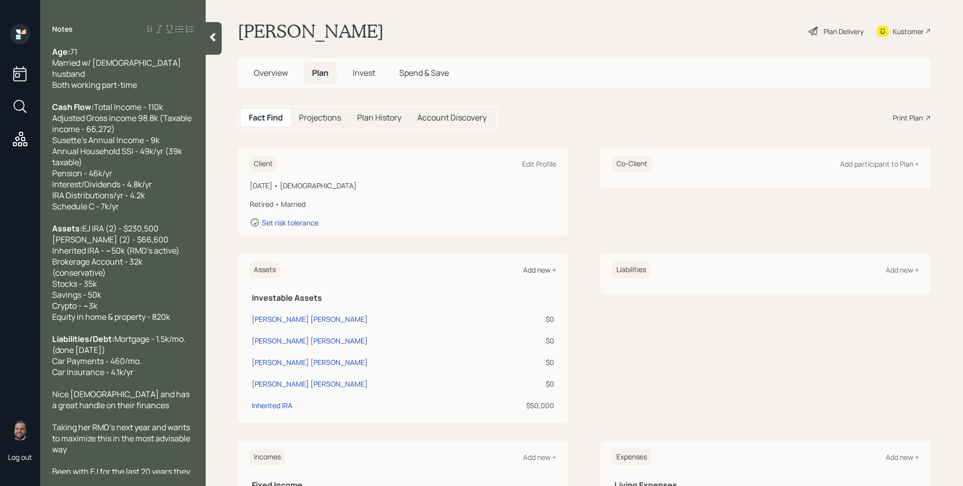
click at [533, 271] on div "Add new +" at bounding box center [539, 270] width 33 height 10
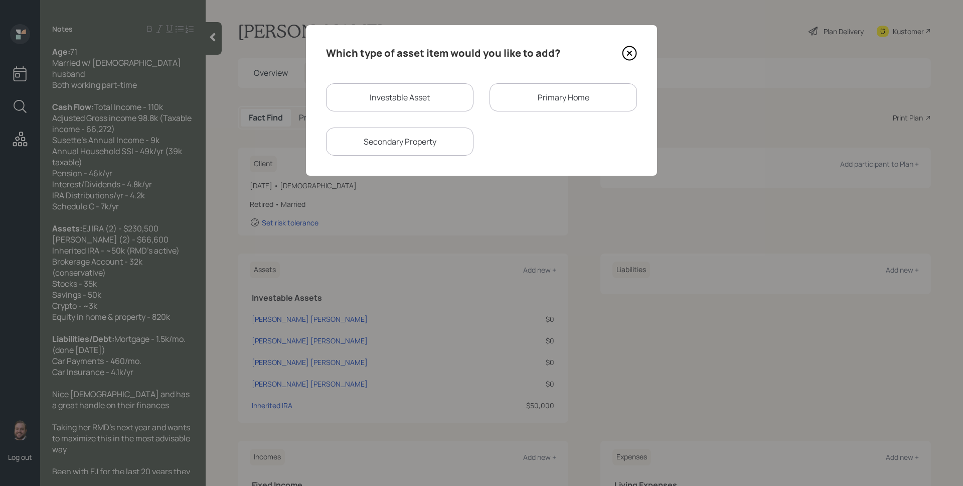
click at [433, 100] on div "Investable Asset" at bounding box center [399, 97] width 147 height 28
select select "taxable"
select select "balanced"
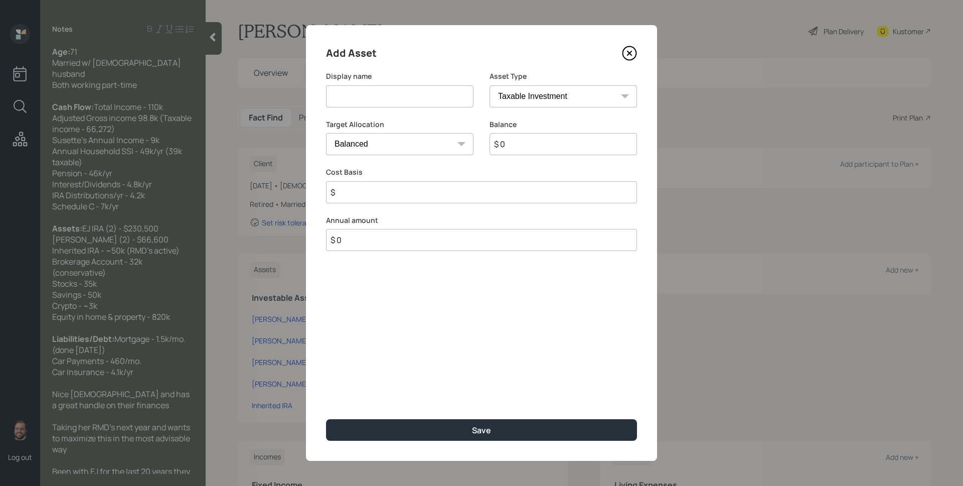
click at [433, 100] on input at bounding box center [399, 96] width 147 height 22
type input "Brokerage Account"
click at [446, 144] on select "Cash Conservative Balanced Aggressive" at bounding box center [399, 144] width 147 height 22
select select "conservative"
click at [326, 133] on select "Cash Conservative Balanced Aggressive" at bounding box center [399, 144] width 147 height 22
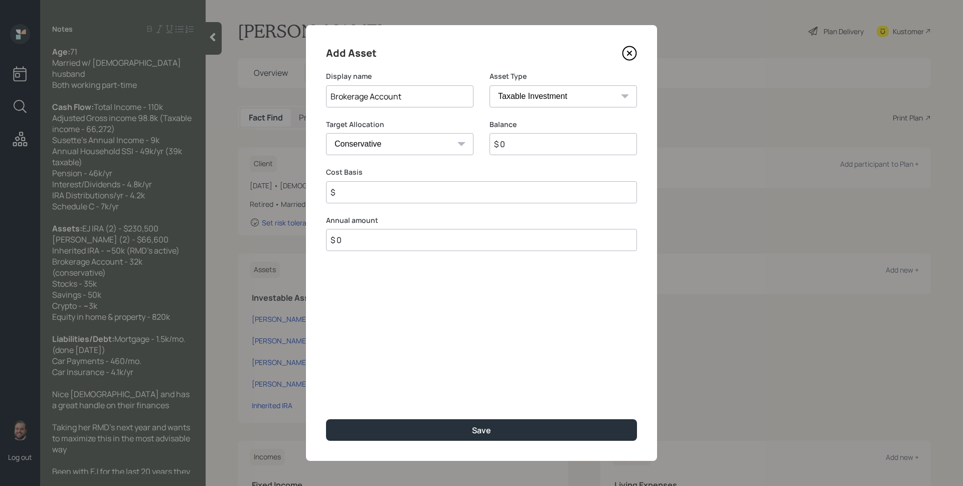
click at [536, 141] on input "$ 0" at bounding box center [563, 144] width 147 height 22
type input "$ 32,000"
click at [326, 419] on button "Save" at bounding box center [481, 430] width 311 height 22
click at [460, 194] on input "$" at bounding box center [481, 192] width 311 height 22
type input "$ 0"
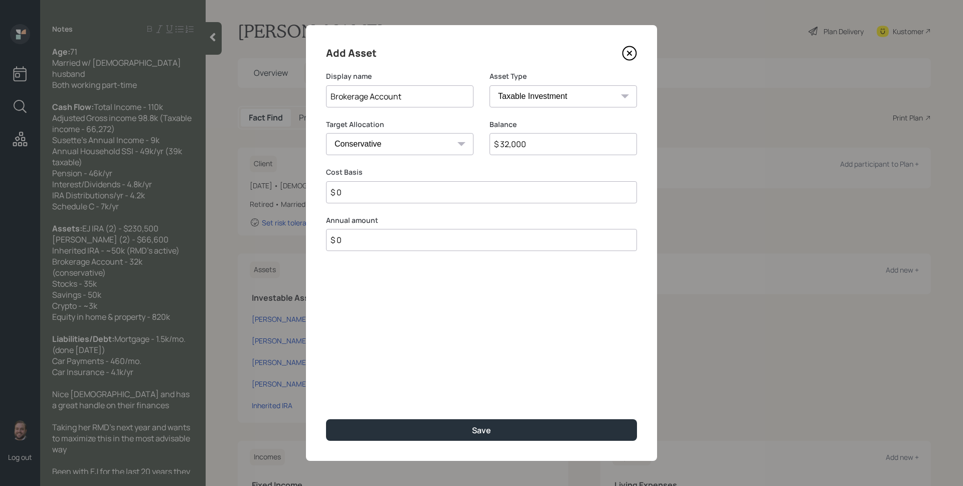
click at [326, 419] on button "Save" at bounding box center [481, 430] width 311 height 22
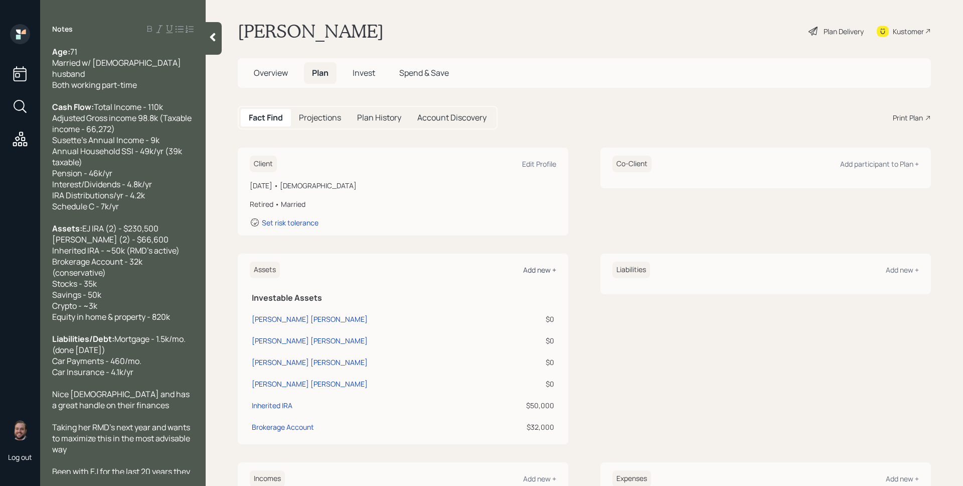
click at [529, 270] on div "Add new +" at bounding box center [539, 270] width 33 height 10
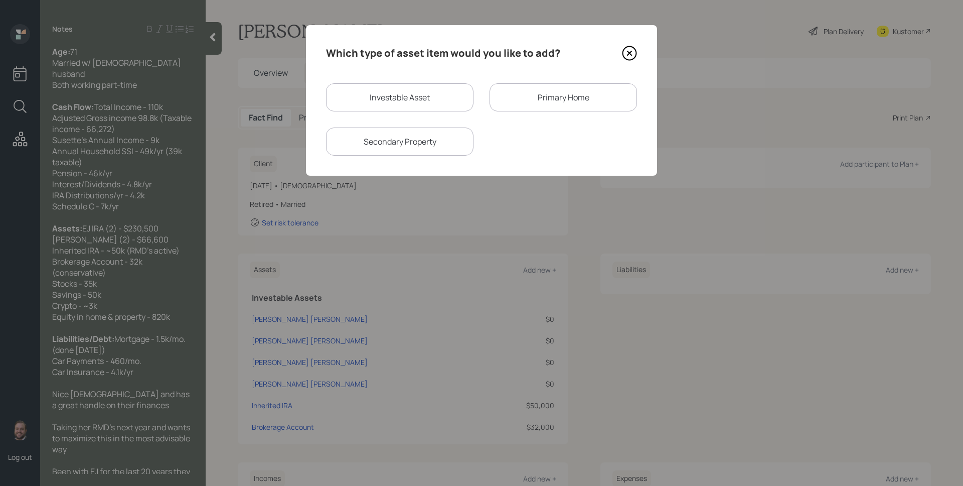
click at [453, 81] on div "Which type of asset item would you like to add? Investable Asset Primary Home S…" at bounding box center [481, 100] width 351 height 150
click at [434, 94] on div "Investable Asset" at bounding box center [399, 97] width 147 height 28
select select "taxable"
select select "balanced"
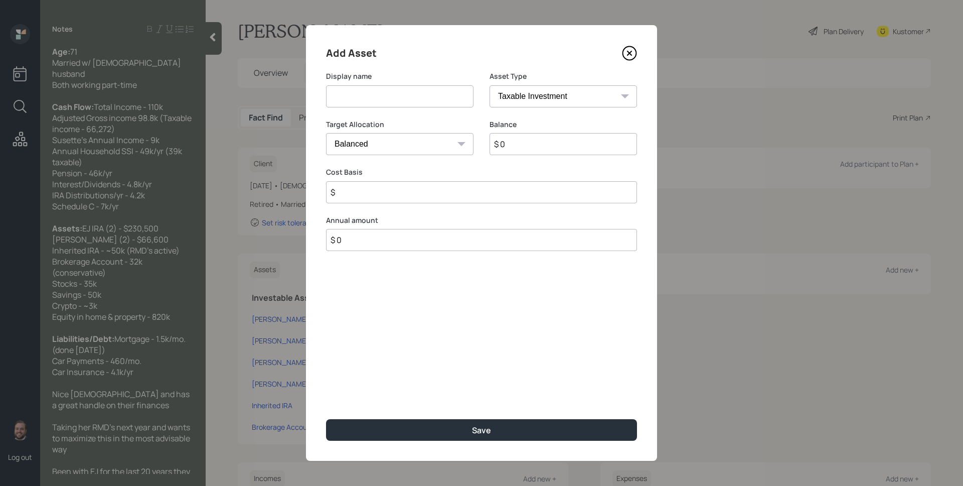
click at [423, 94] on input at bounding box center [399, 96] width 147 height 22
type input "Stocks"
click at [400, 146] on select "Cash Conservative Balanced Aggressive" at bounding box center [399, 144] width 147 height 22
click at [326, 133] on select "Cash Conservative Balanced Aggressive" at bounding box center [399, 144] width 147 height 22
click at [537, 150] on input "$ 0" at bounding box center [563, 144] width 147 height 22
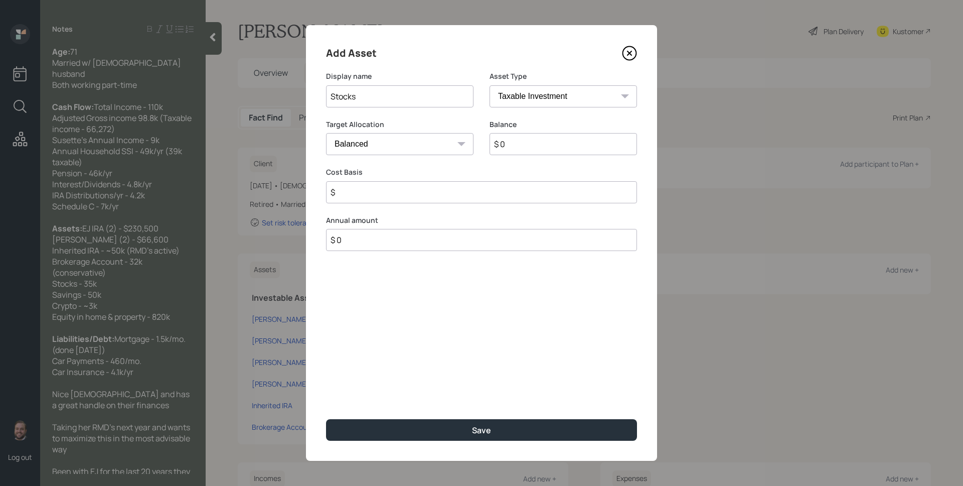
click at [537, 150] on input "$ 0" at bounding box center [563, 144] width 147 height 22
type input "$ 35,000"
type input "$ 0"
click at [326, 419] on button "Save" at bounding box center [481, 430] width 311 height 22
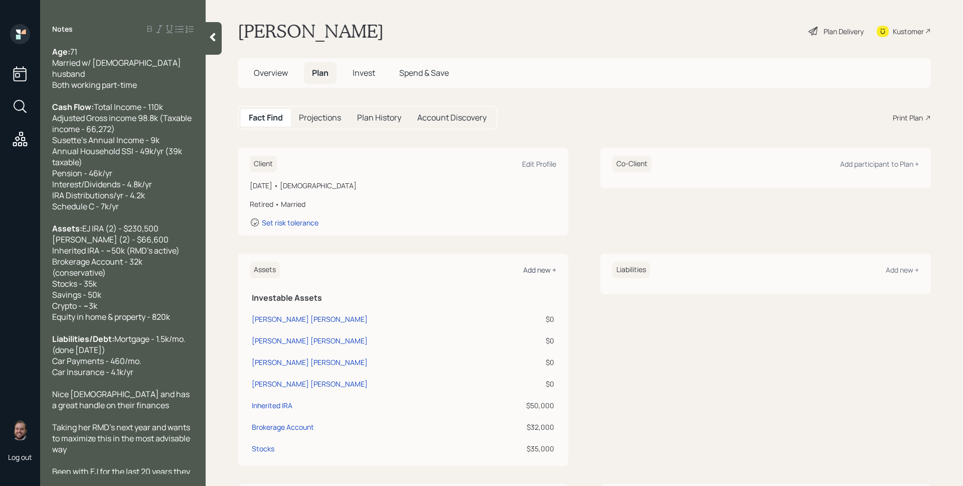
click at [542, 271] on div "Add new +" at bounding box center [539, 270] width 33 height 10
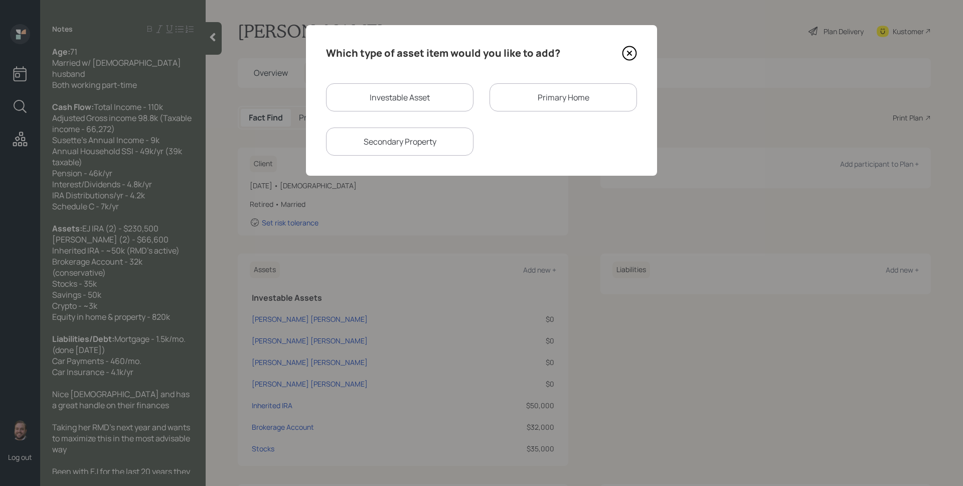
click at [412, 99] on div "Investable Asset" at bounding box center [399, 97] width 147 height 28
select select "taxable"
select select "balanced"
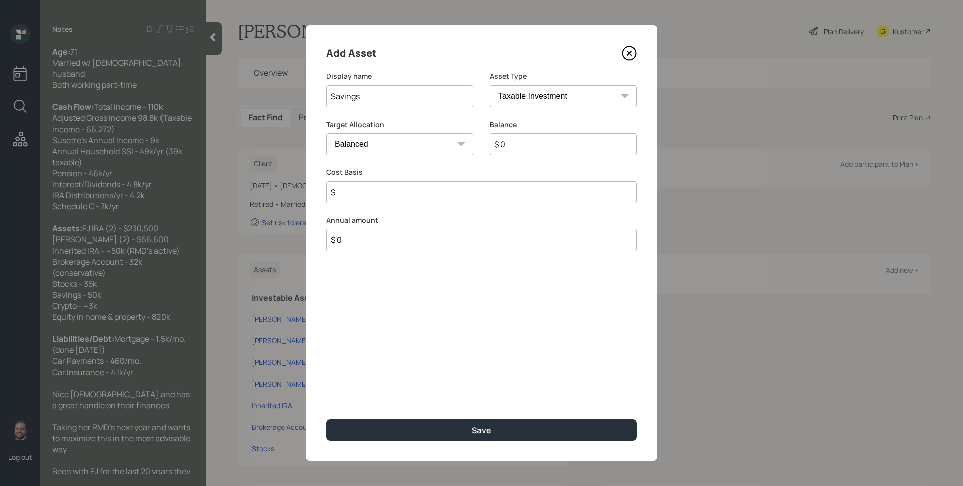
type input "Savings"
click at [552, 103] on select "SEP [PERSON_NAME] IRA 401(k) [PERSON_NAME] 401(k) 403(b) [PERSON_NAME] 403(b) 4…" at bounding box center [563, 96] width 147 height 22
select select "emergency_fund"
click at [490, 85] on select "SEP [PERSON_NAME] IRA 401(k) [PERSON_NAME] 401(k) 403(b) [PERSON_NAME] 403(b) 4…" at bounding box center [563, 96] width 147 height 22
click at [501, 146] on input "$ 0" at bounding box center [481, 144] width 311 height 22
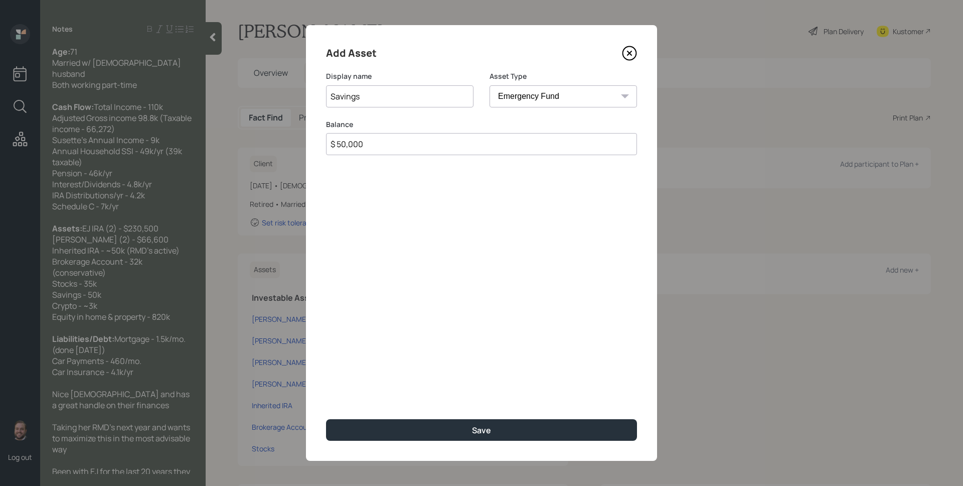
type input "$ 50,000"
click at [326, 419] on button "Save" at bounding box center [481, 430] width 311 height 22
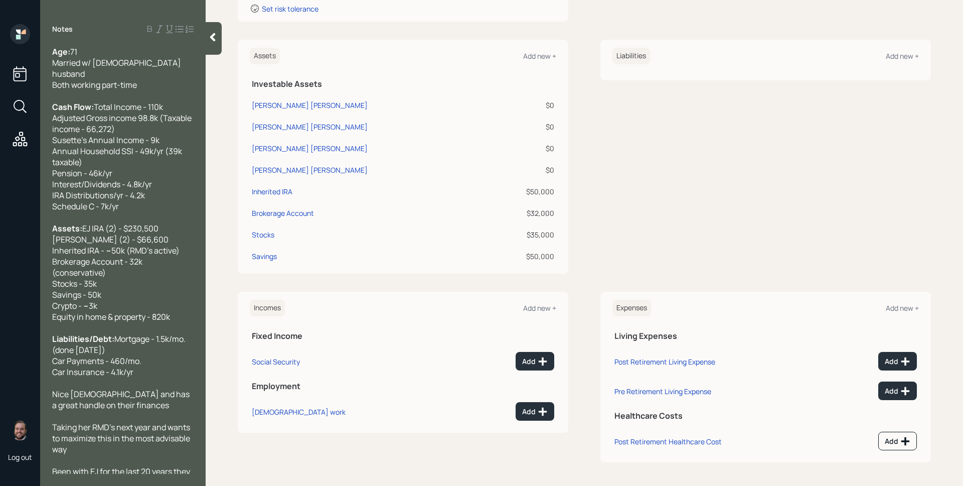
scroll to position [218, 0]
click at [538, 53] on div "Add new +" at bounding box center [539, 56] width 33 height 10
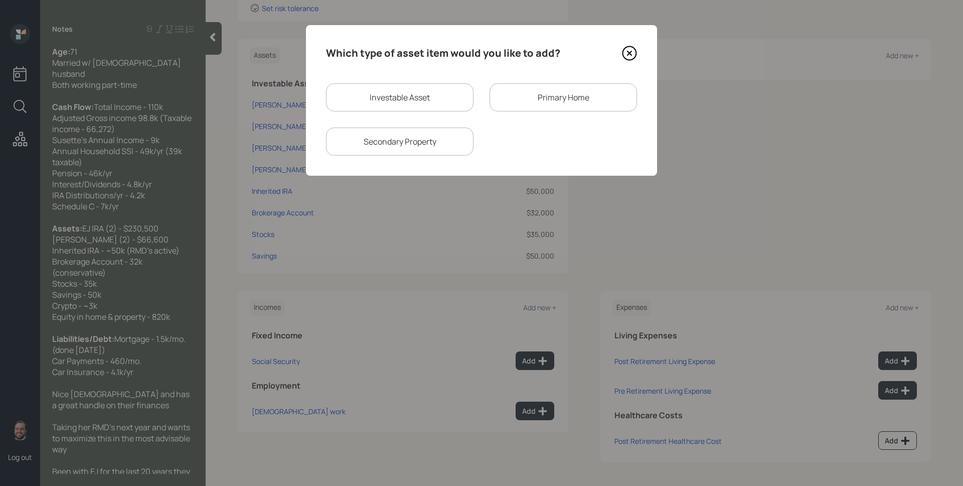
click at [564, 88] on div "Primary Home" at bounding box center [563, 97] width 147 height 28
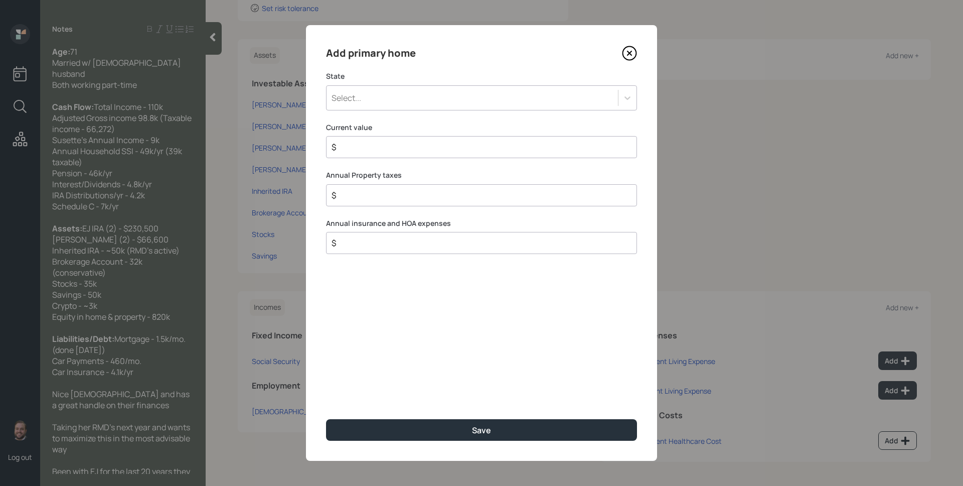
click at [391, 108] on div "Select..." at bounding box center [481, 97] width 311 height 25
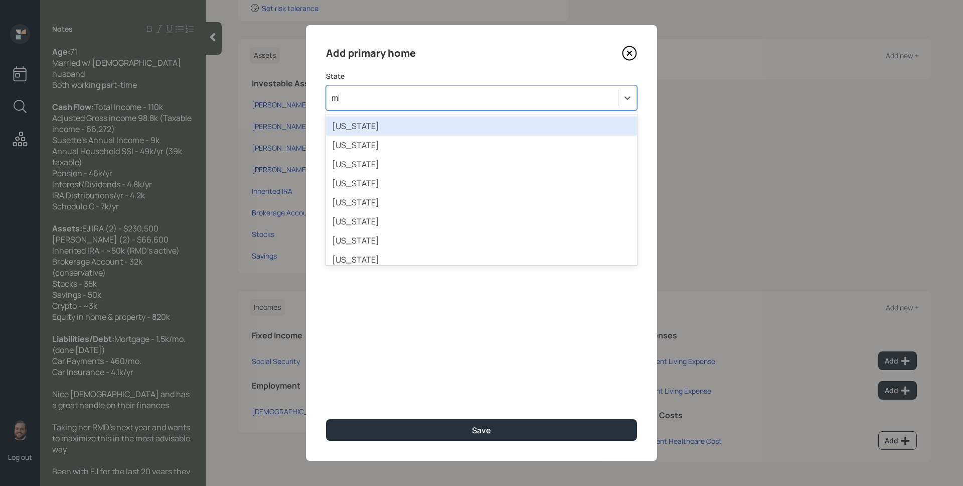
type input "mic"
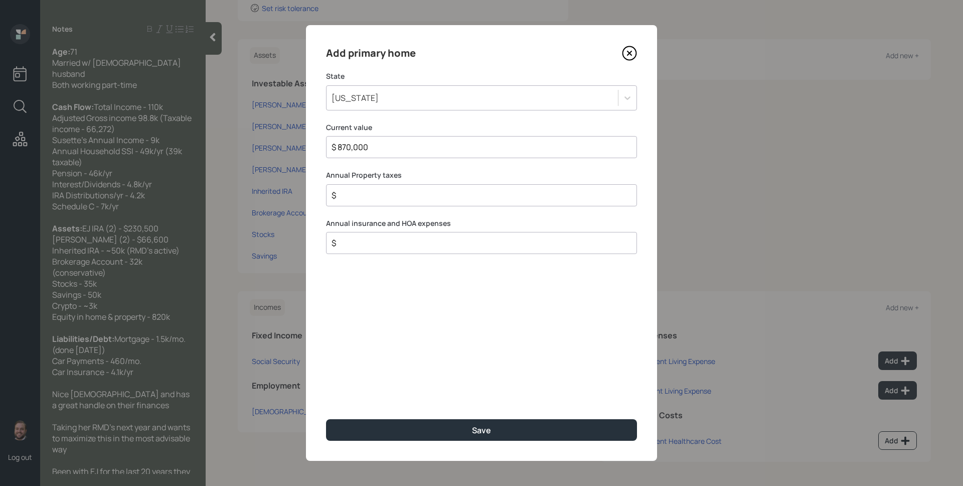
type input "$ 870,000"
click at [326, 419] on button "Save" at bounding box center [481, 430] width 311 height 22
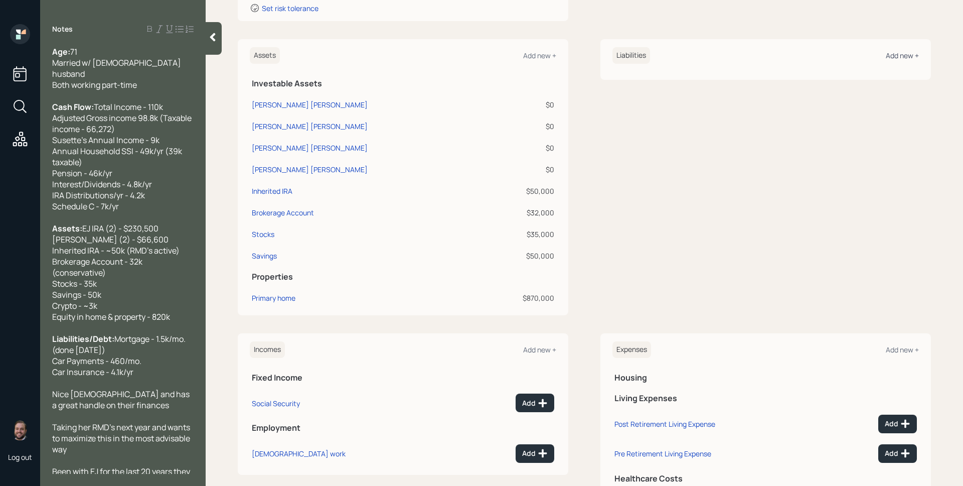
click at [899, 52] on div "Add new +" at bounding box center [902, 56] width 33 height 10
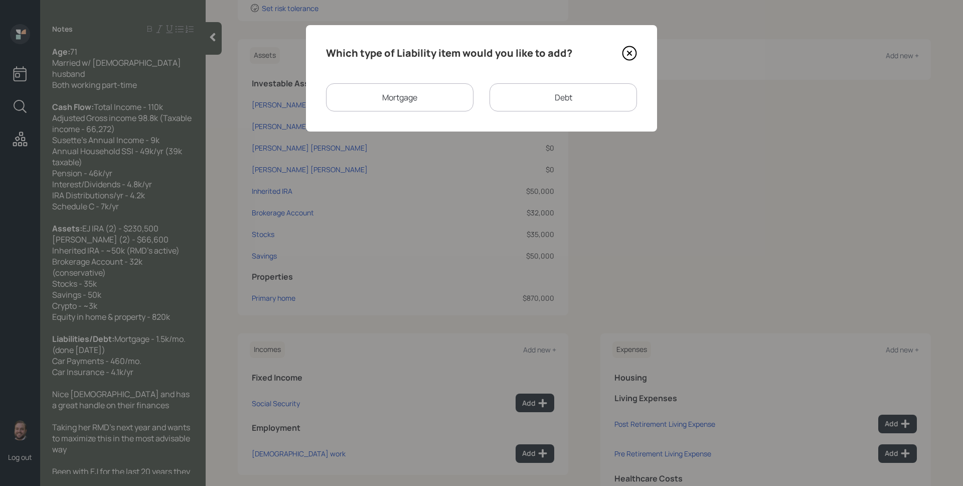
click at [397, 101] on div "Mortgage" at bounding box center [399, 97] width 147 height 28
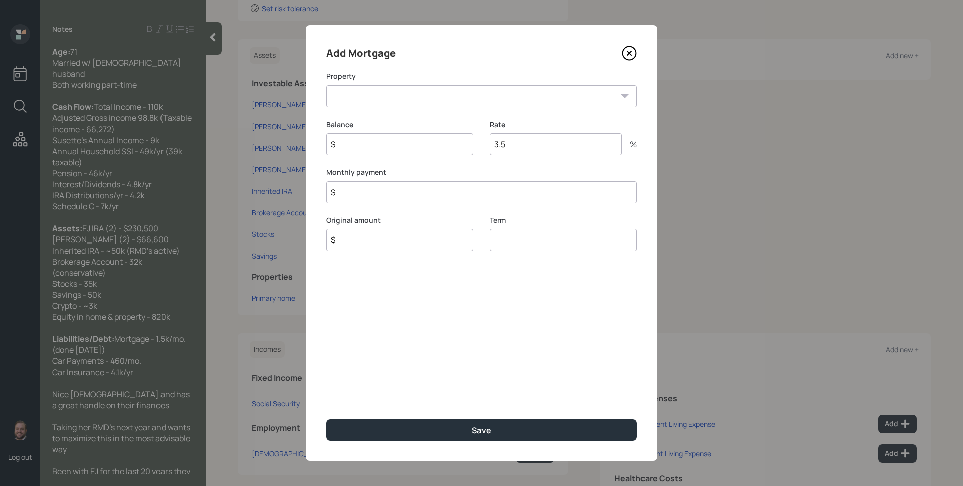
click at [397, 101] on select "MI Primary home" at bounding box center [481, 96] width 311 height 22
select select "92d750c2-3c45-4abc-b49a-81a969a4e17d"
click at [326, 85] on select "MI Primary home" at bounding box center [481, 96] width 311 height 22
click at [386, 136] on input "$" at bounding box center [399, 144] width 147 height 22
type input "$ 50,000"
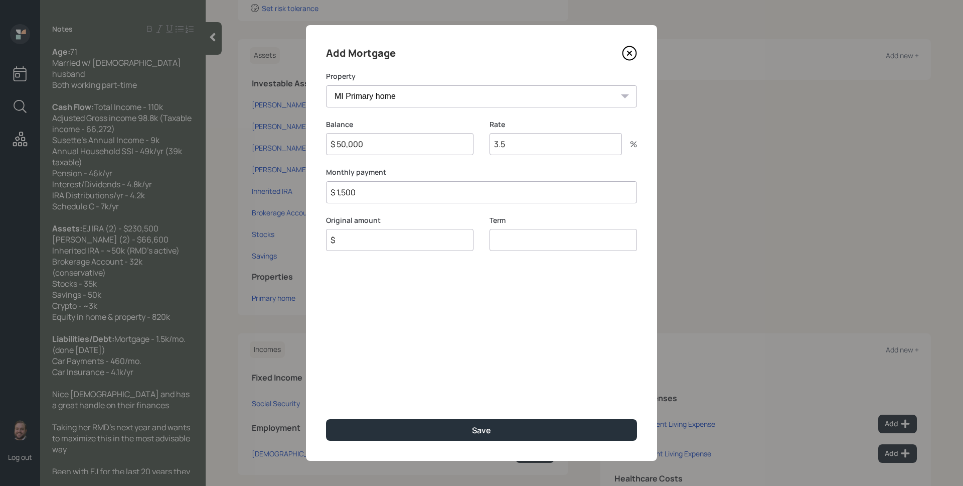
type input "$ 1,500"
type input "$ 5,000"
type input "30"
click at [326, 419] on button "Save" at bounding box center [481, 430] width 311 height 22
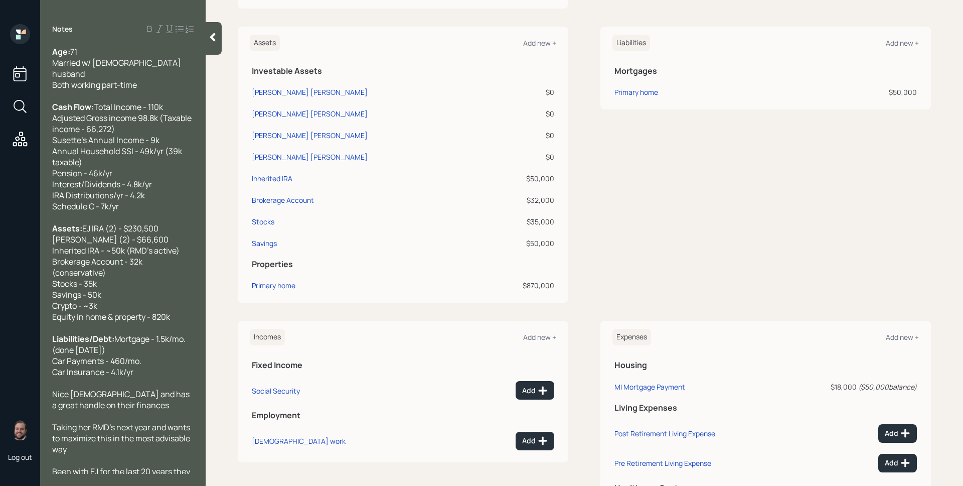
scroll to position [260, 0]
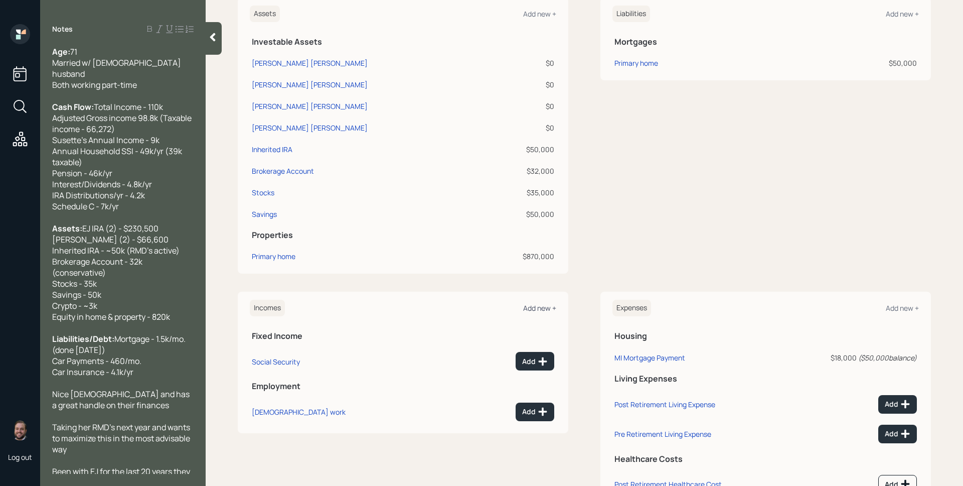
click at [538, 308] on div "Add new +" at bounding box center [539, 308] width 33 height 10
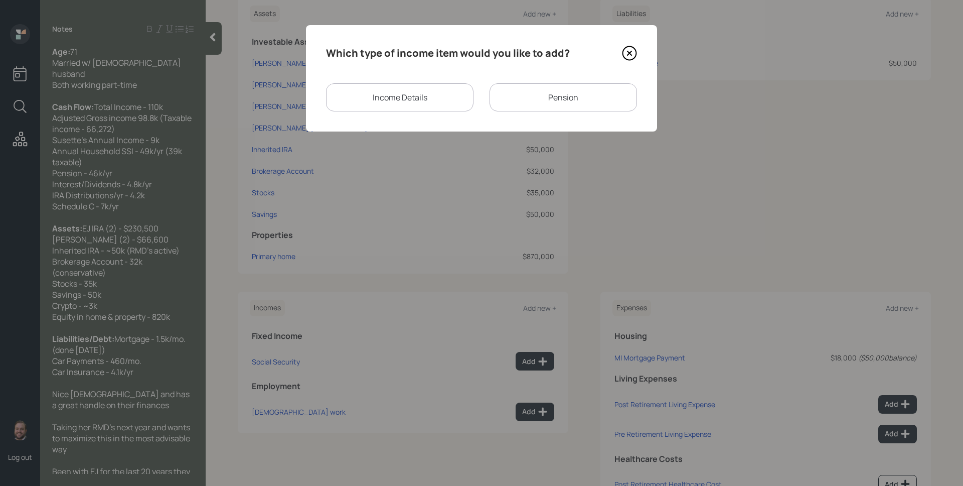
click at [445, 92] on div "Income Details" at bounding box center [399, 97] width 147 height 28
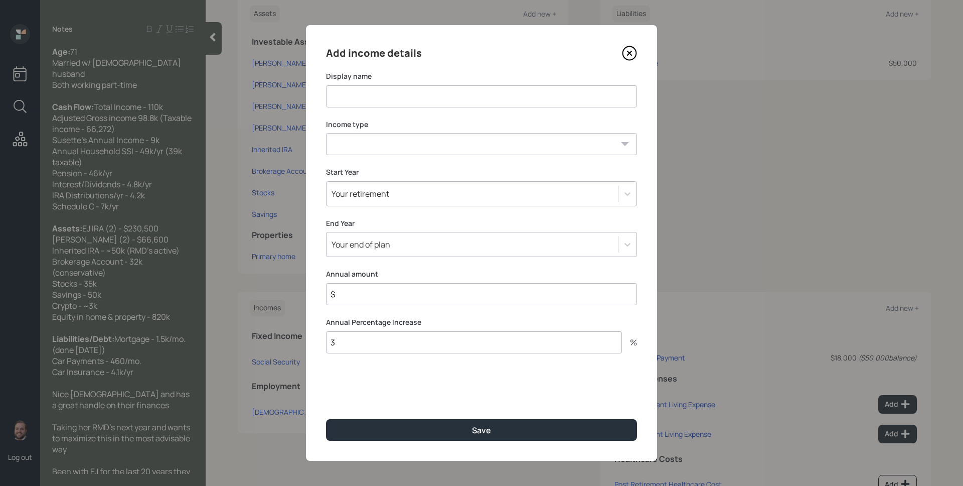
click at [444, 92] on input at bounding box center [481, 96] width 311 height 22
type input "Household Social Security"
click at [629, 55] on icon at bounding box center [629, 53] width 15 height 15
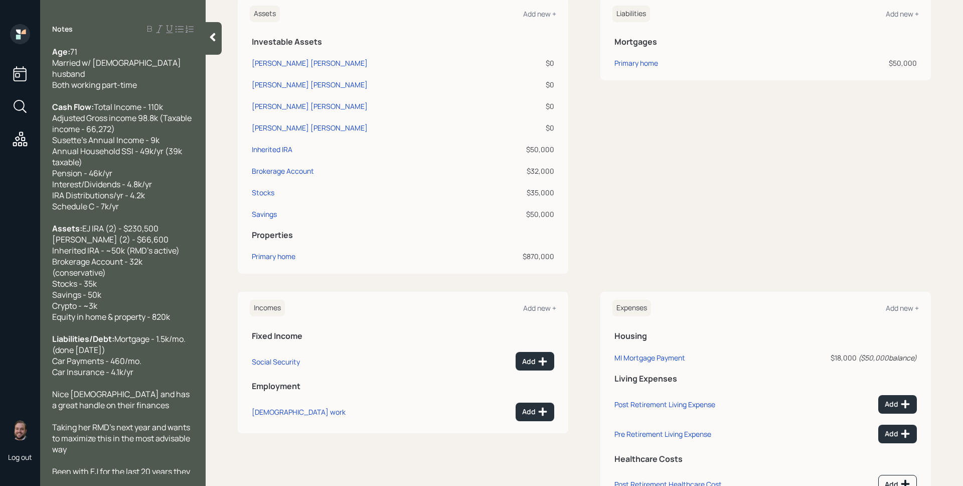
click at [673, 235] on div "Liabilities Add new + Mortgages Primary home $50,000" at bounding box center [765, 135] width 331 height 276
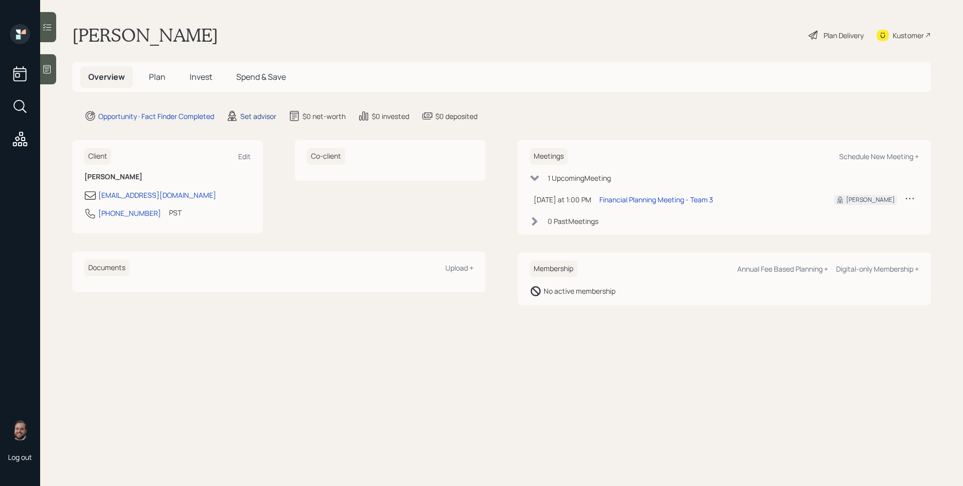
click at [244, 111] on div "Set advisor" at bounding box center [258, 116] width 36 height 11
